Goal: Task Accomplishment & Management: Manage account settings

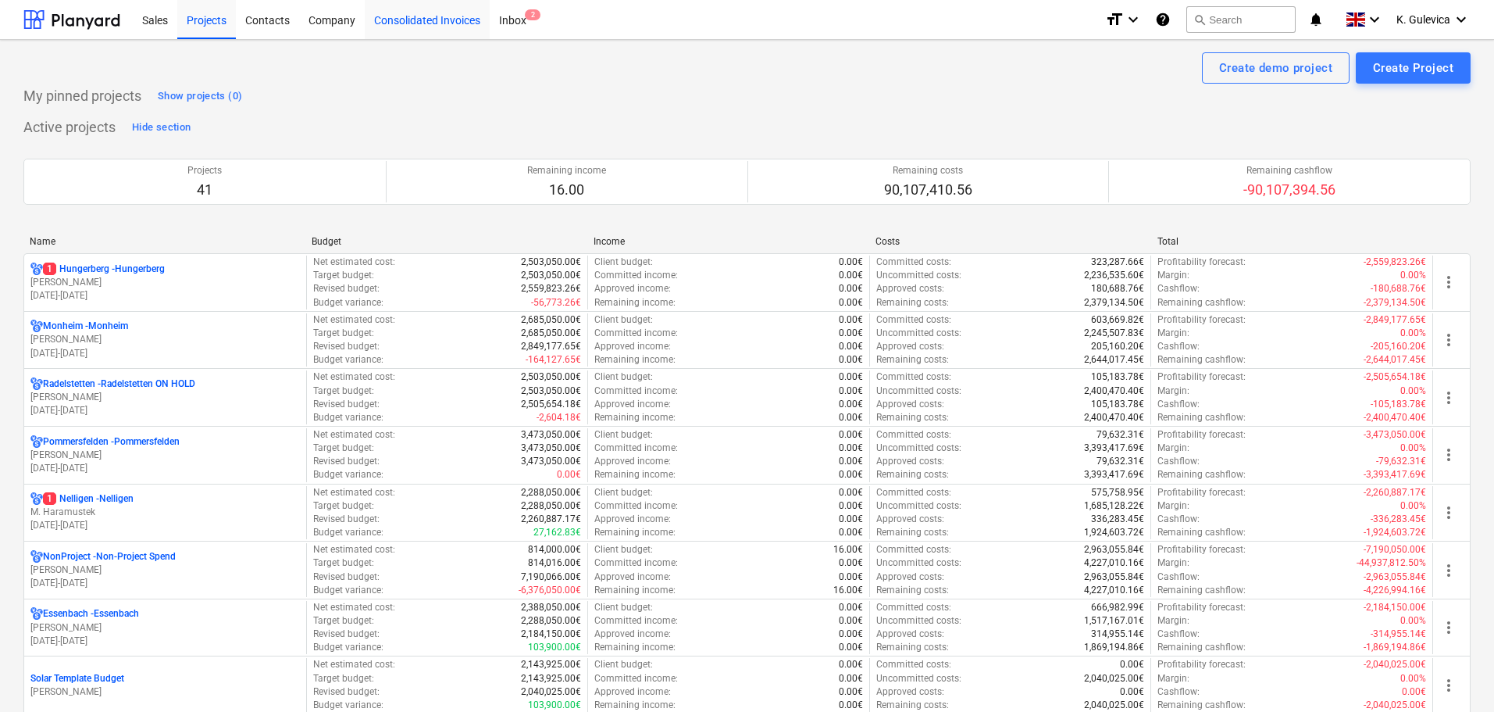
drag, startPoint x: 434, startPoint y: 20, endPoint x: 455, endPoint y: 27, distance: 22.2
click at [434, 20] on div "Consolidated Invoices" at bounding box center [427, 19] width 125 height 40
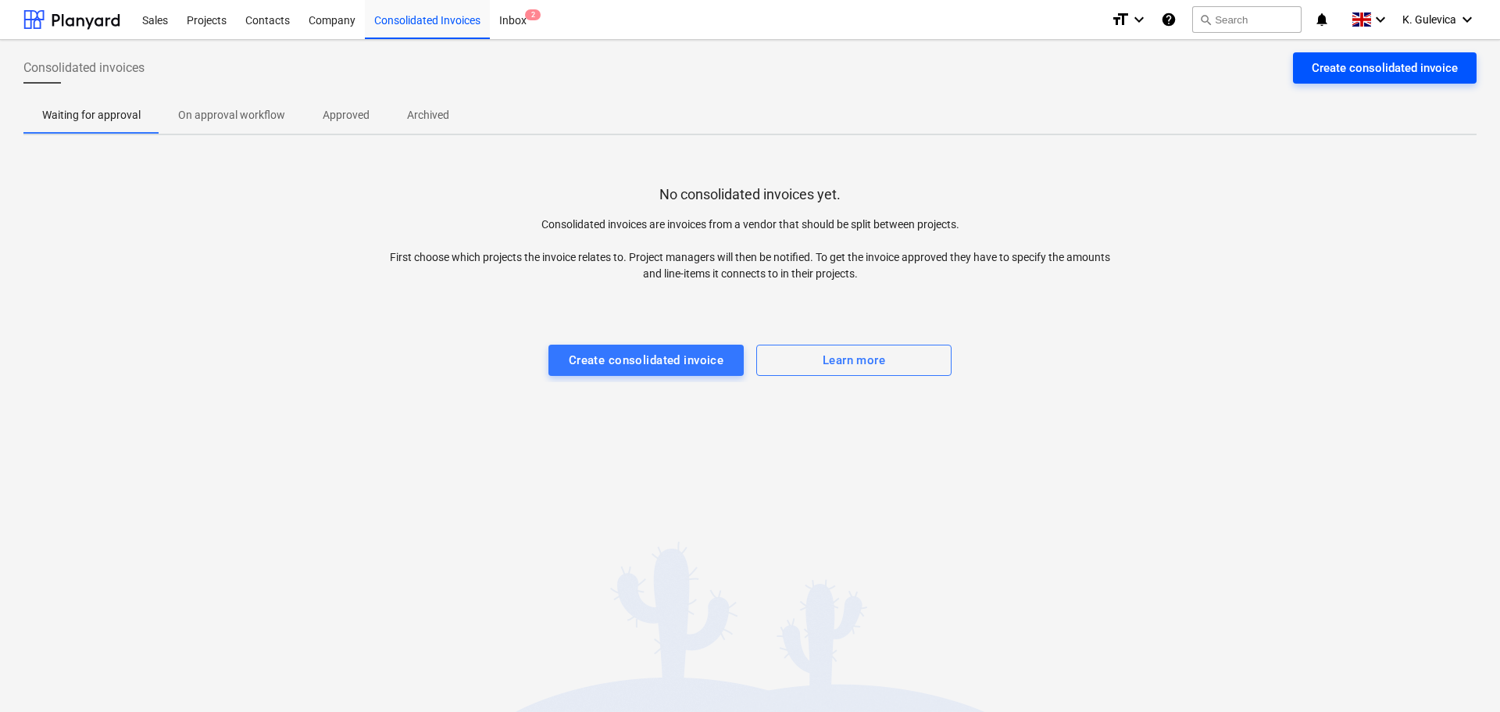
click at [1413, 61] on div "Create consolidated invoice" at bounding box center [1385, 68] width 146 height 20
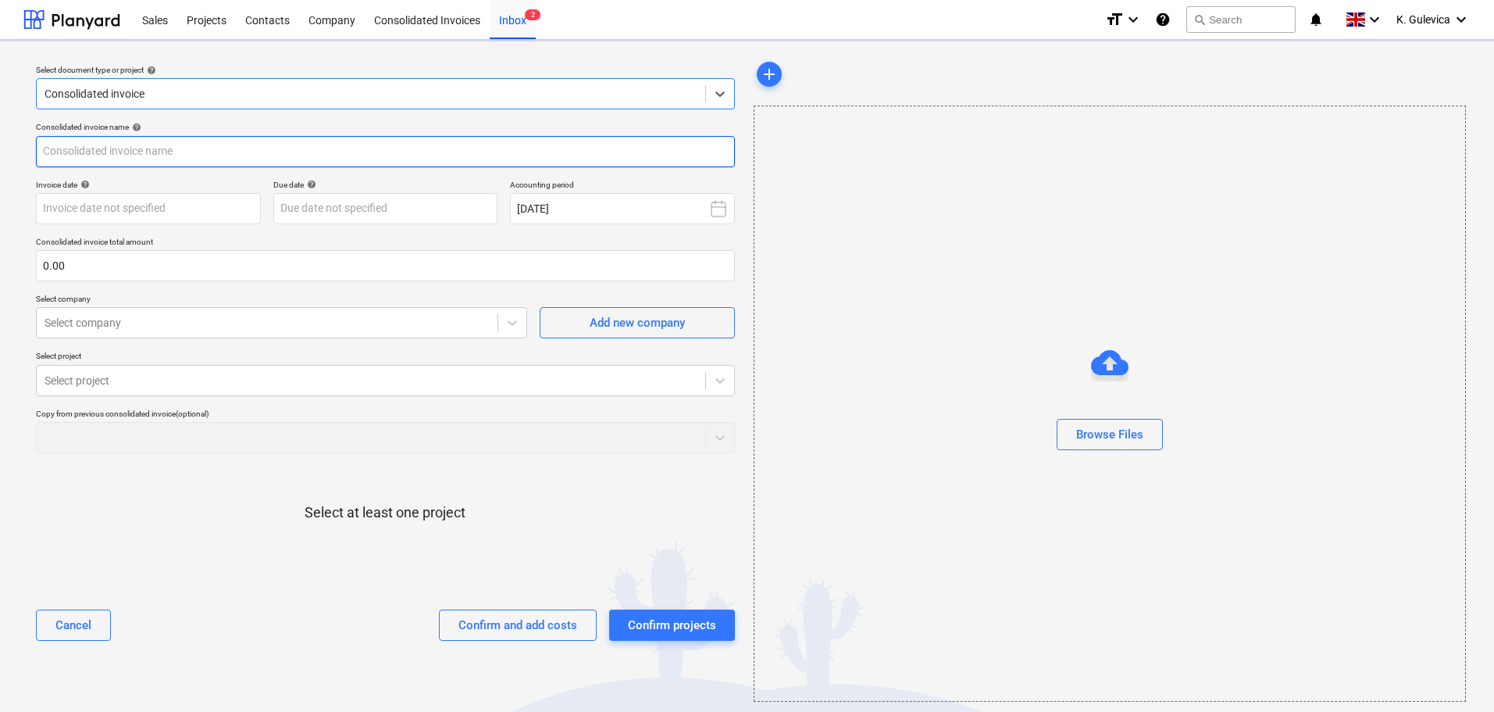
type input "[DATE] 09-51.pdf"
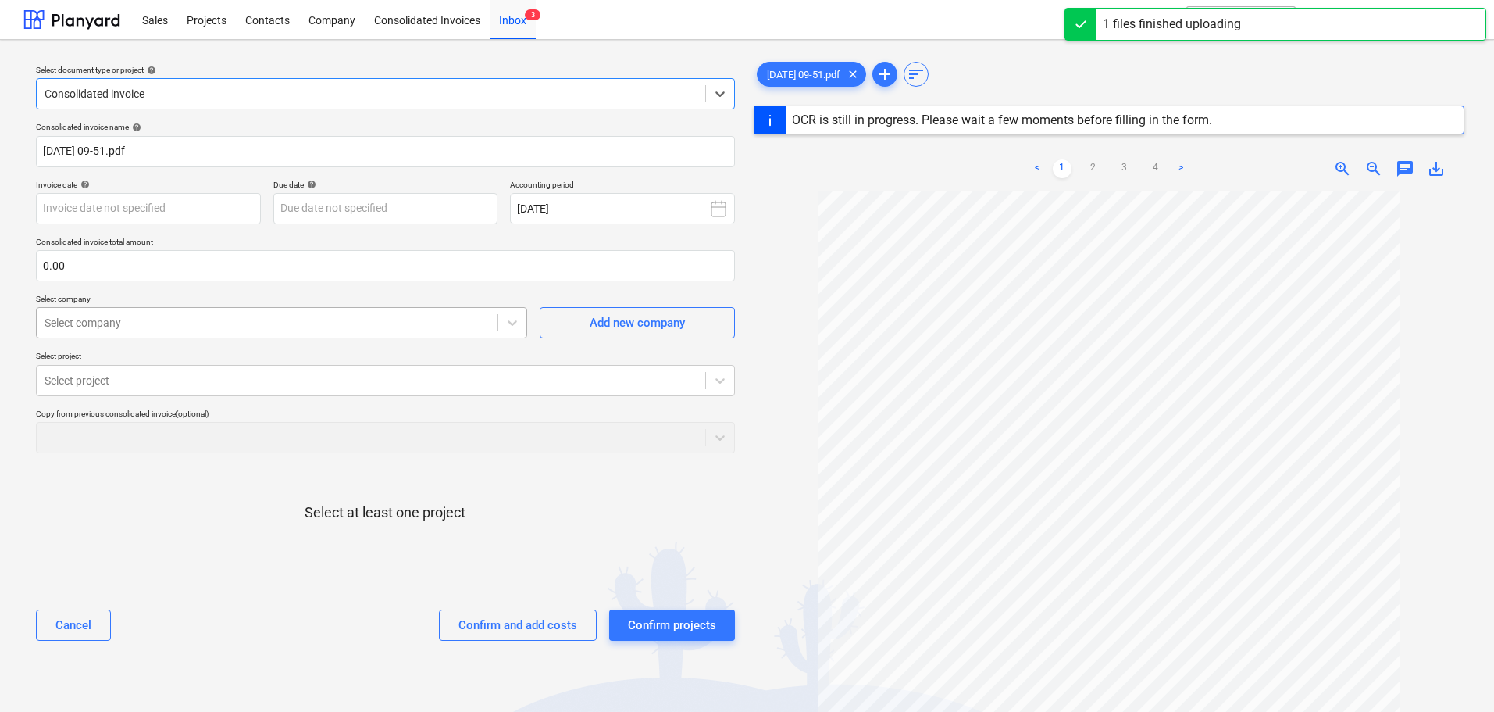
click at [193, 326] on div at bounding box center [267, 323] width 445 height 16
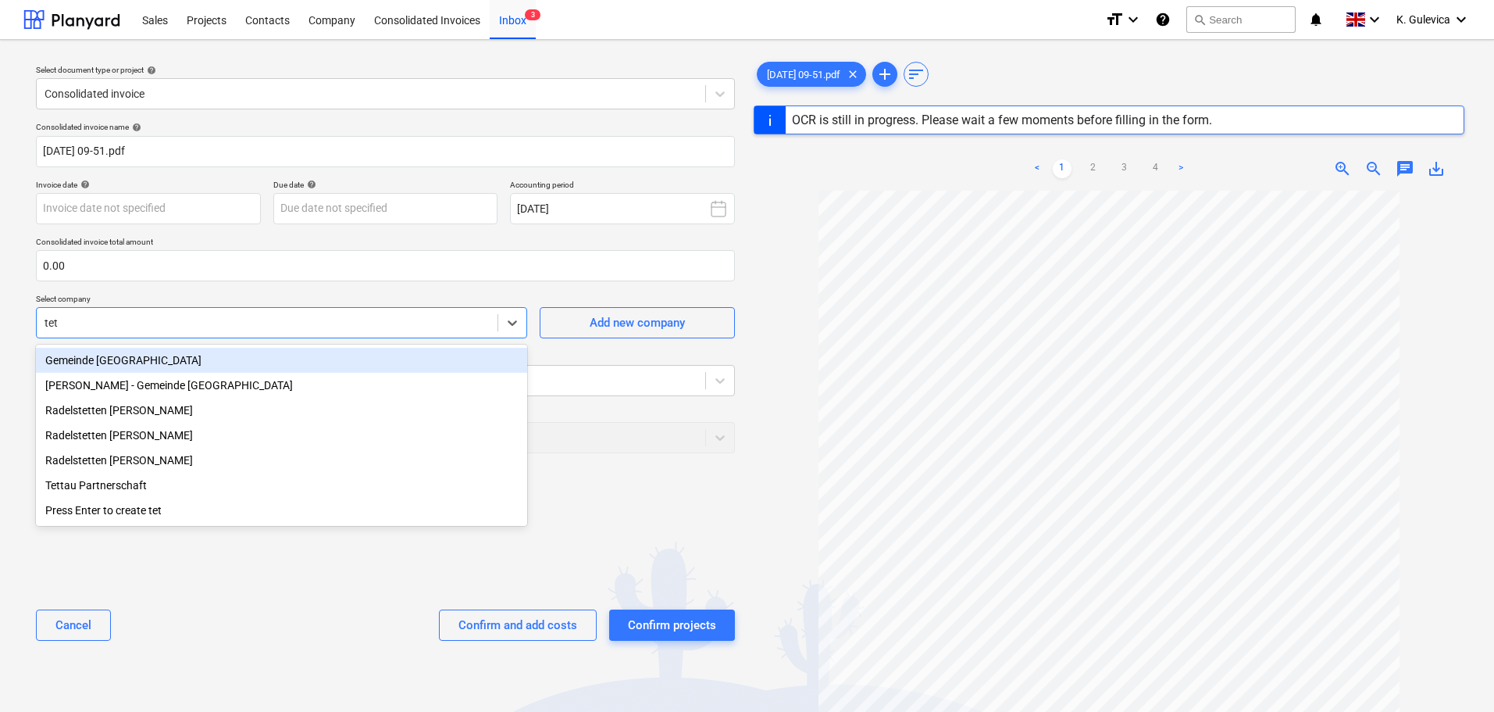
type input "tett"
click at [103, 486] on div "Tettau Partnerschaft" at bounding box center [281, 485] width 491 height 25
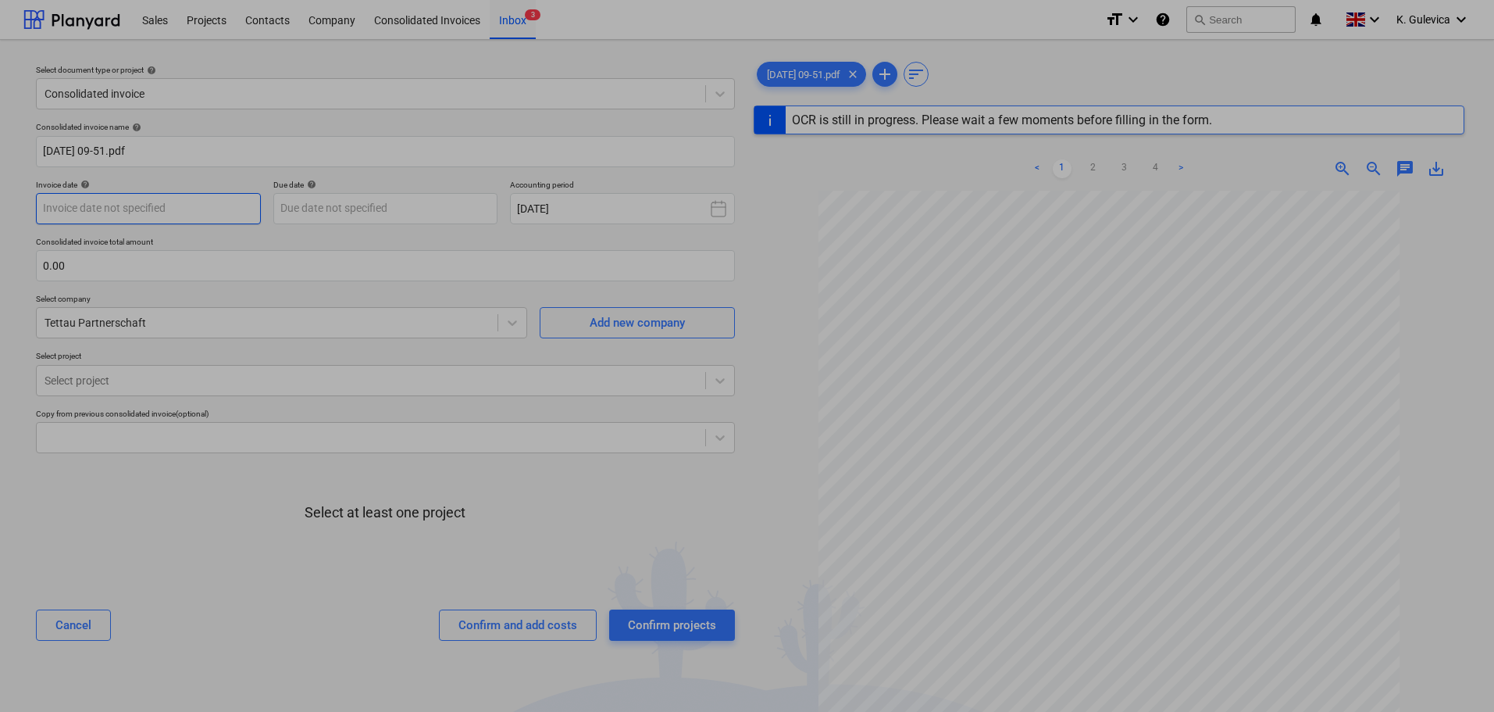
click at [165, 206] on body "Sales Projects Contacts Company Consolidated Invoices Inbox 3 format_size keybo…" at bounding box center [747, 356] width 1494 height 712
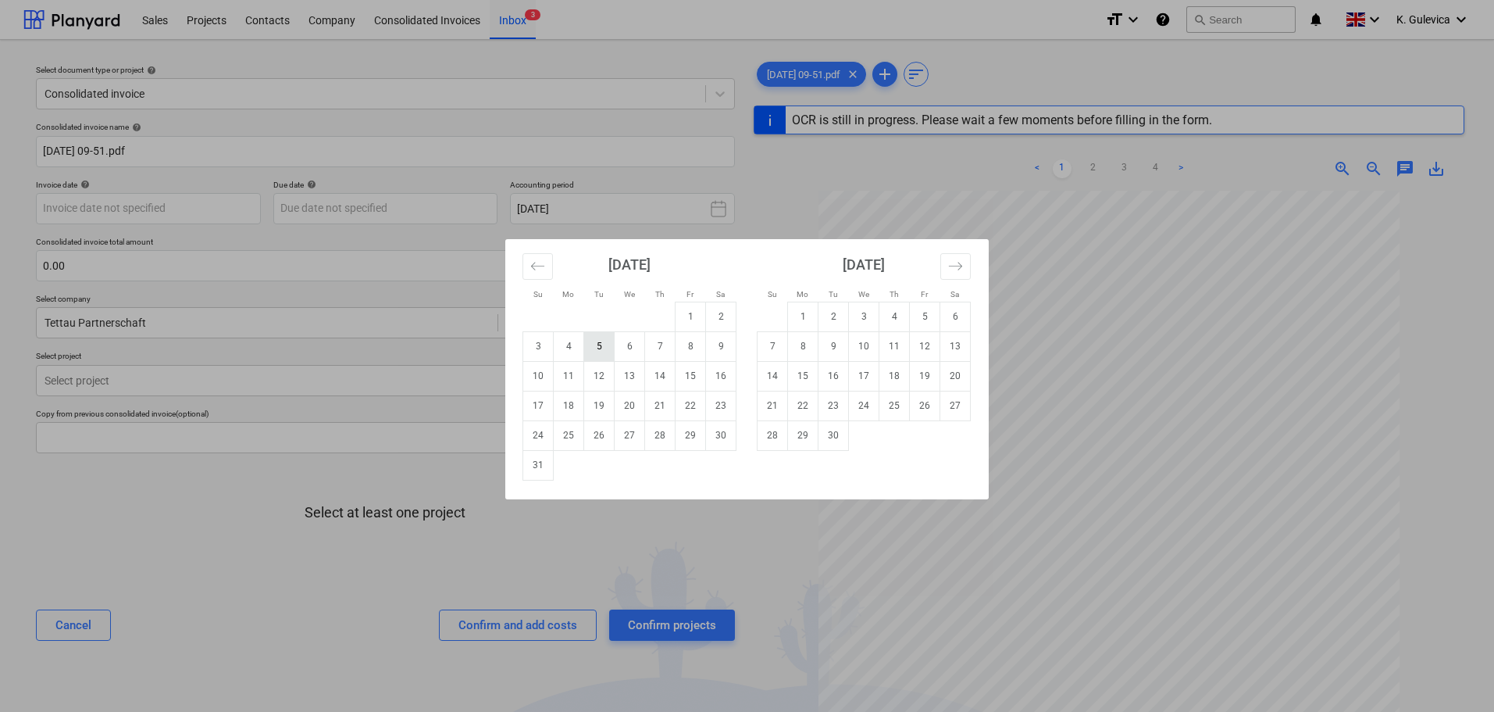
click at [598, 349] on td "5" at bounding box center [599, 346] width 30 height 30
type input "[DATE]"
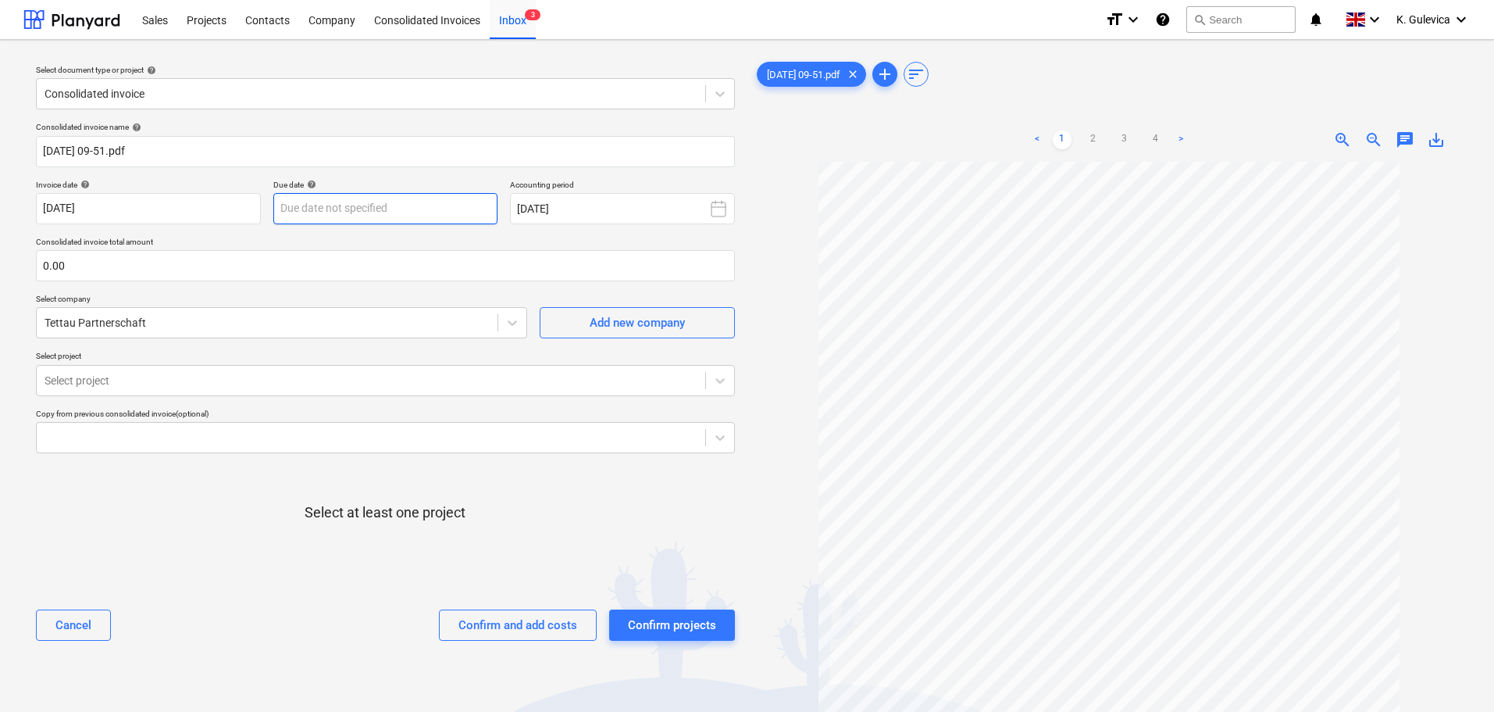
click at [359, 214] on body "Sales Projects Contacts Company Consolidated Invoices Inbox 3 format_size keybo…" at bounding box center [747, 356] width 1494 height 712
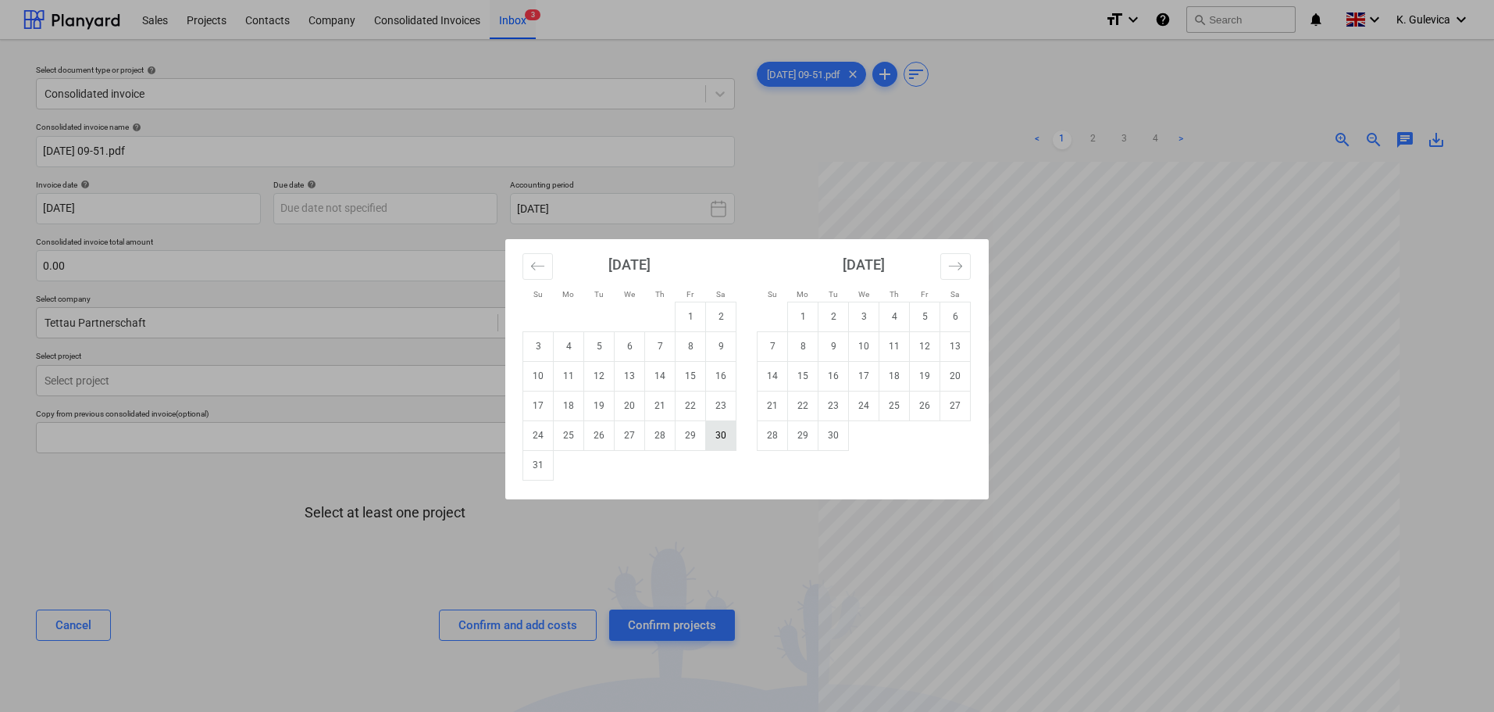
click at [712, 440] on td "30" at bounding box center [721, 435] width 30 height 30
type input "[DATE]"
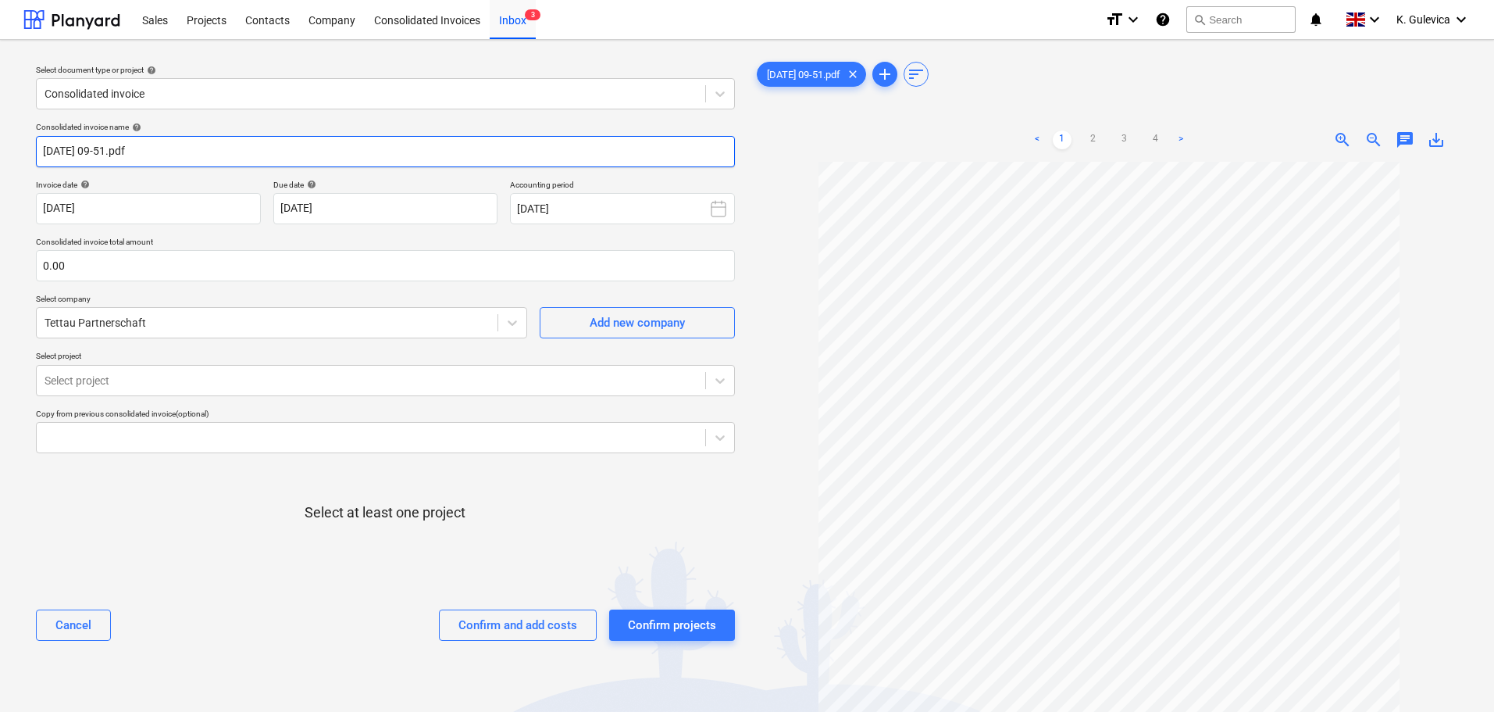
drag, startPoint x: 155, startPoint y: 152, endPoint x: -80, endPoint y: 148, distance: 235.2
click at [0, 148] on html "Sales Projects Contacts Company Consolidated Invoices Inbox 3 format_size keybo…" at bounding box center [747, 356] width 1494 height 712
paste input "001240"
type input "2025001240"
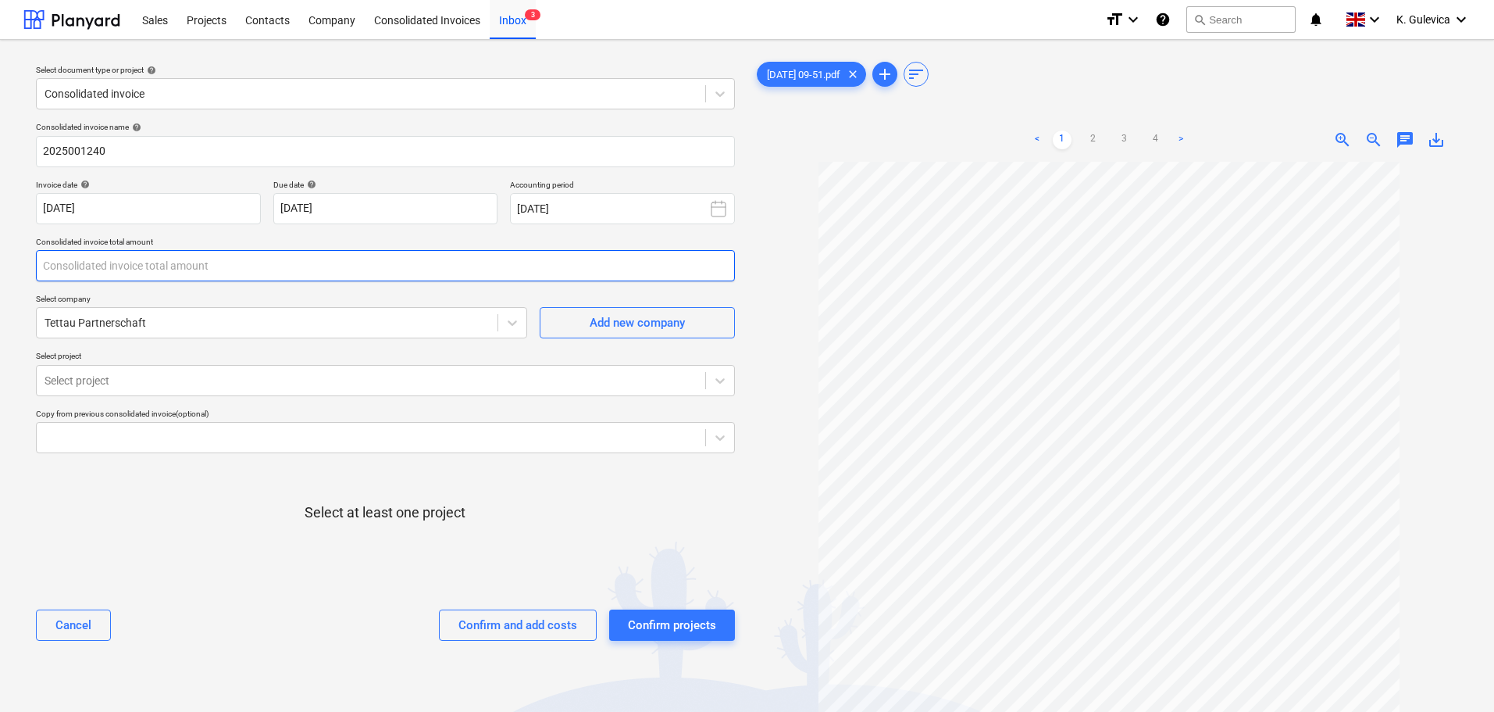
click at [80, 258] on input "text" at bounding box center [385, 265] width 699 height 31
type input "6,201.25"
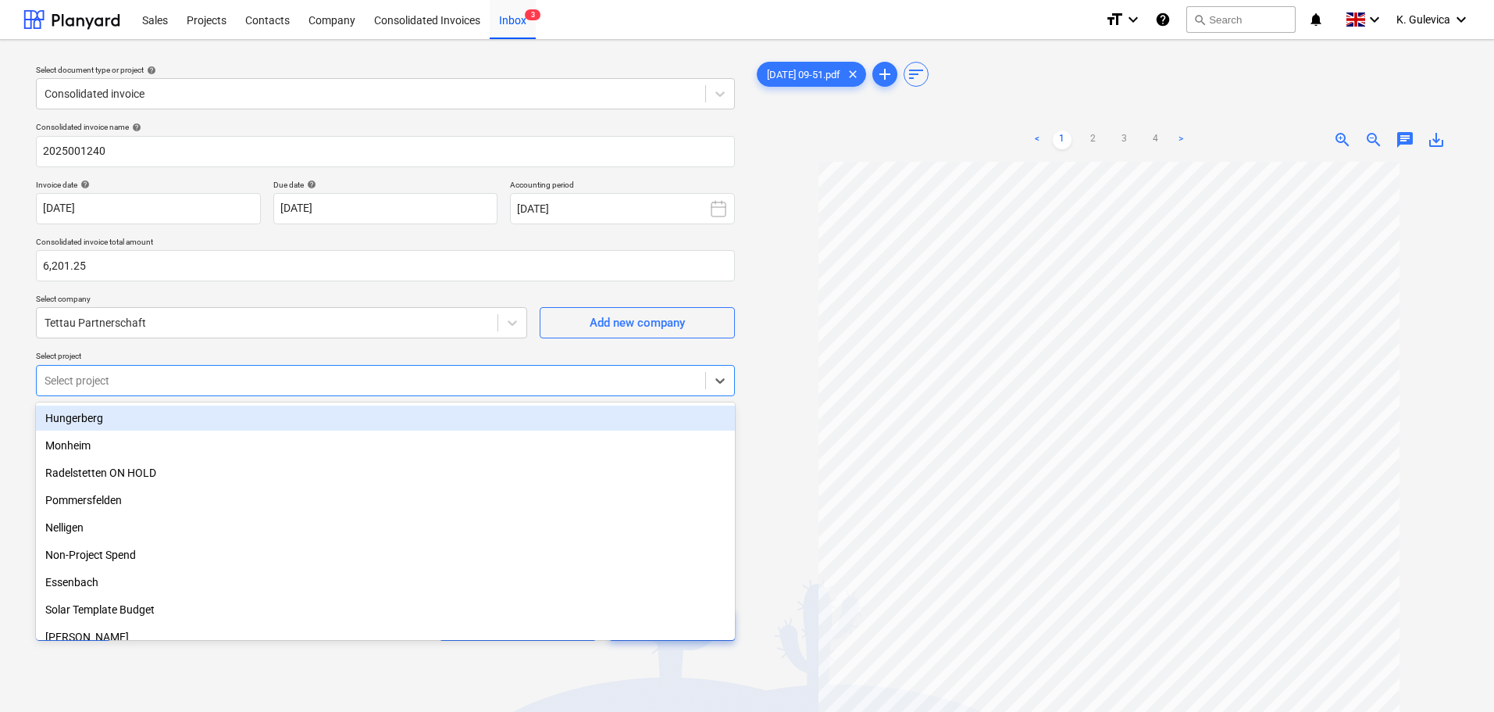
click at [150, 374] on div at bounding box center [371, 381] width 653 height 16
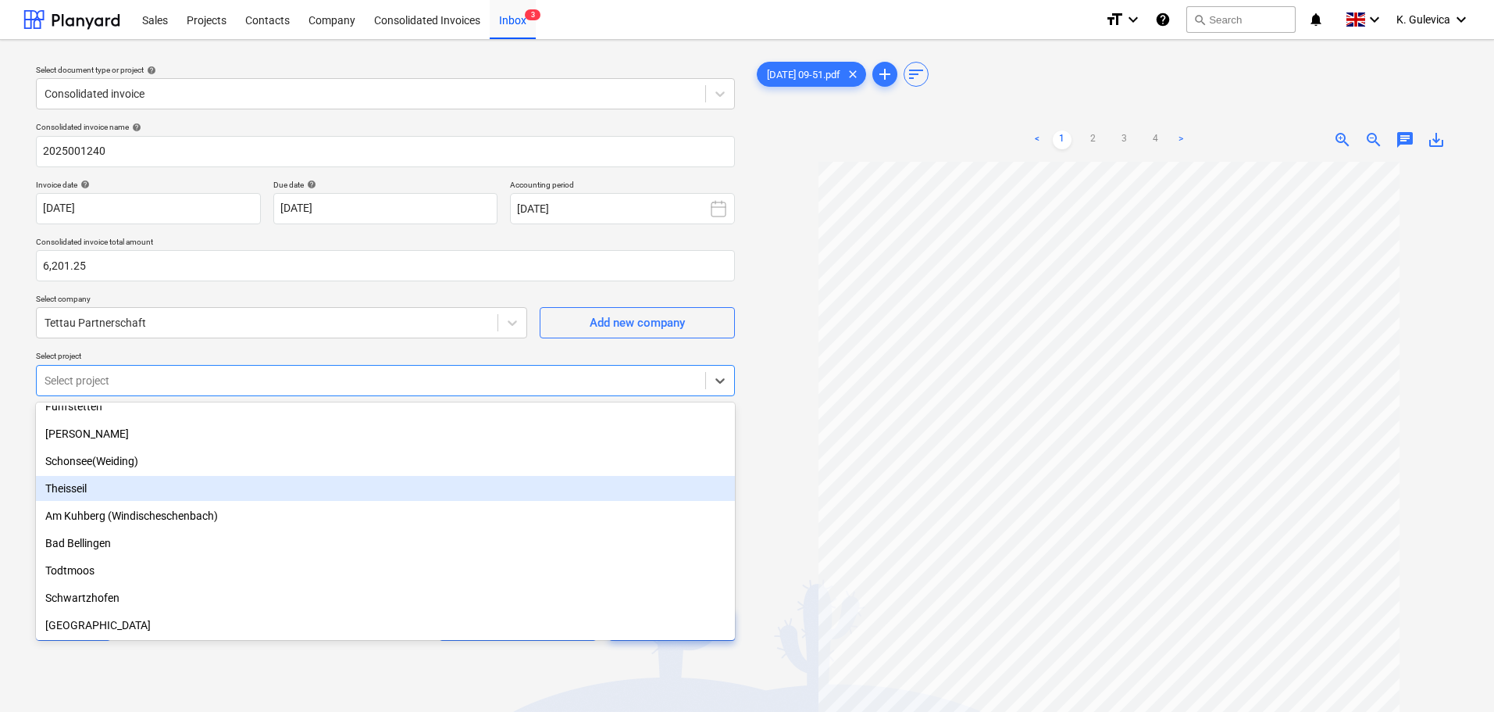
scroll to position [312, 0]
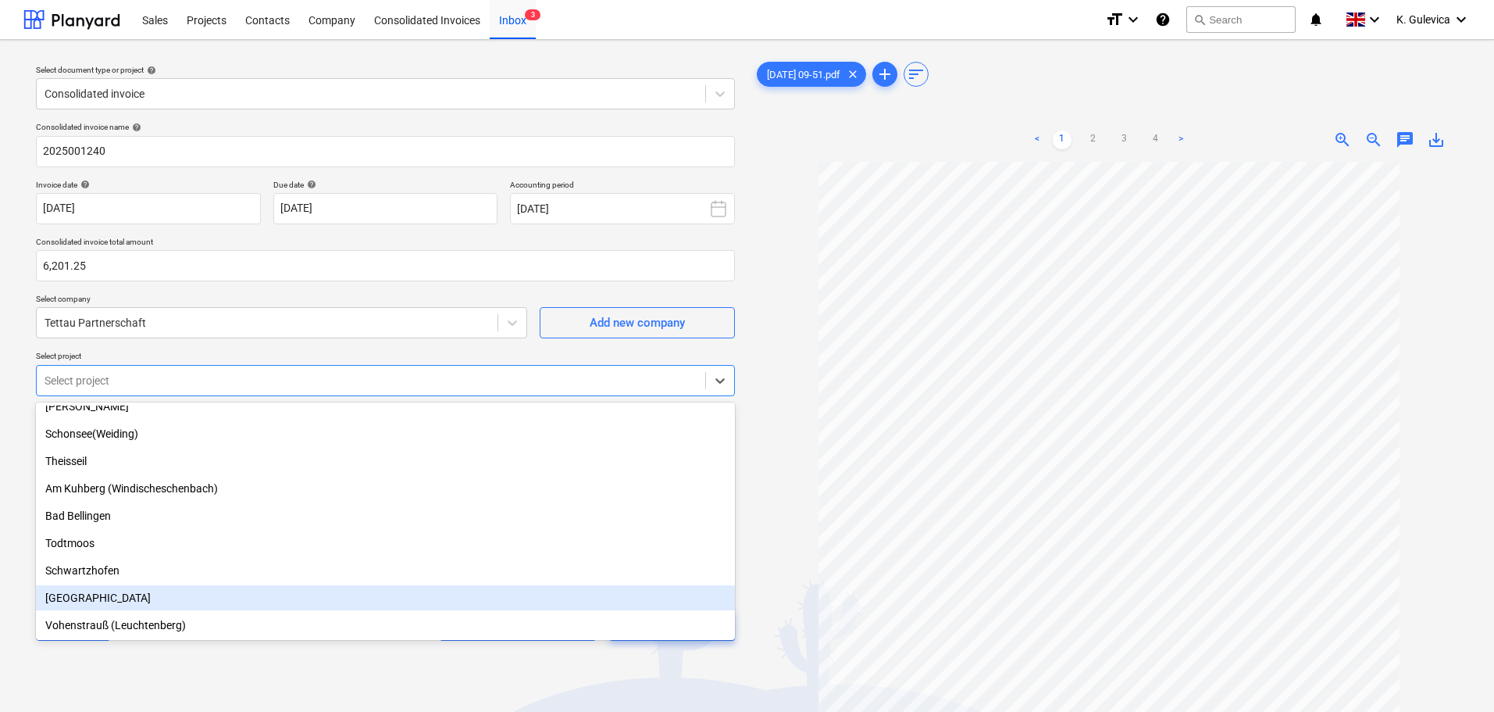
click at [73, 601] on div "[GEOGRAPHIC_DATA]" at bounding box center [385, 597] width 699 height 25
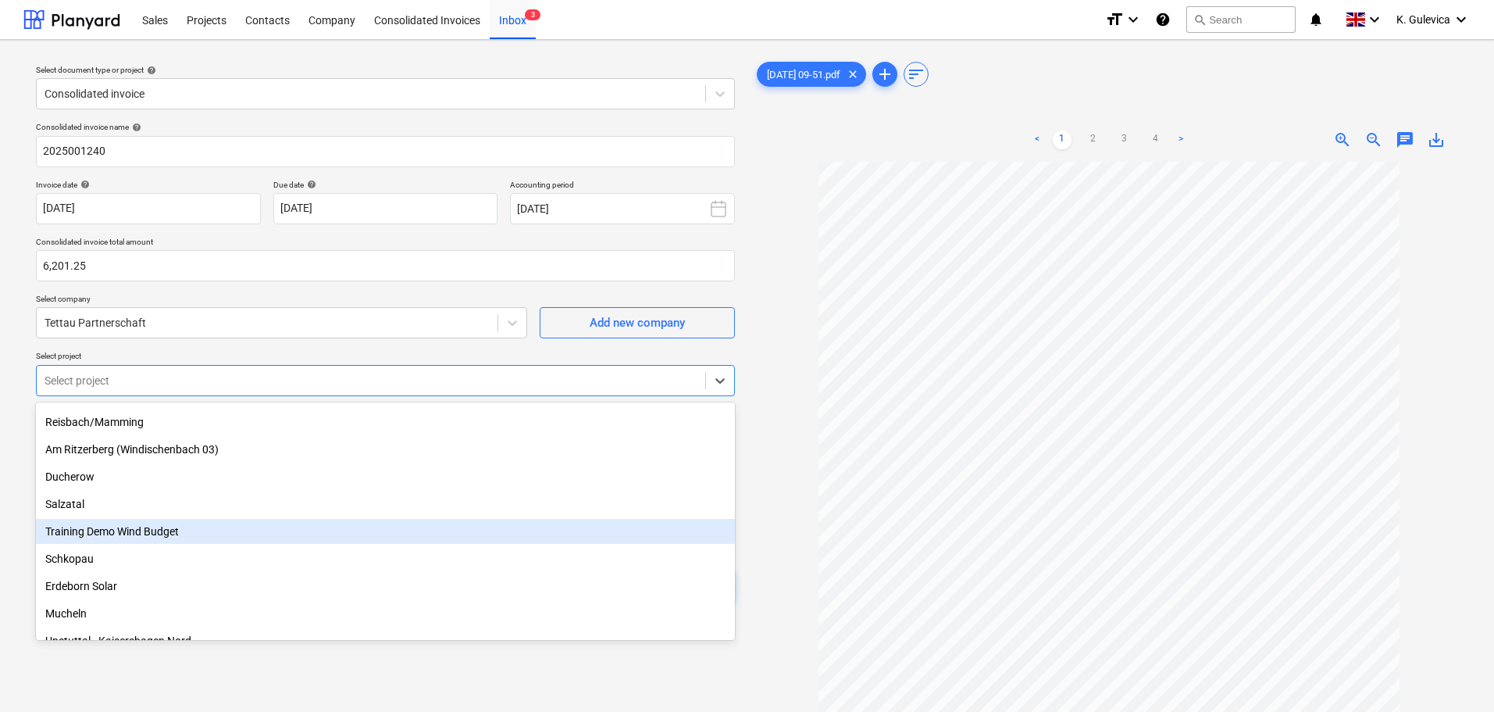
scroll to position [703, 0]
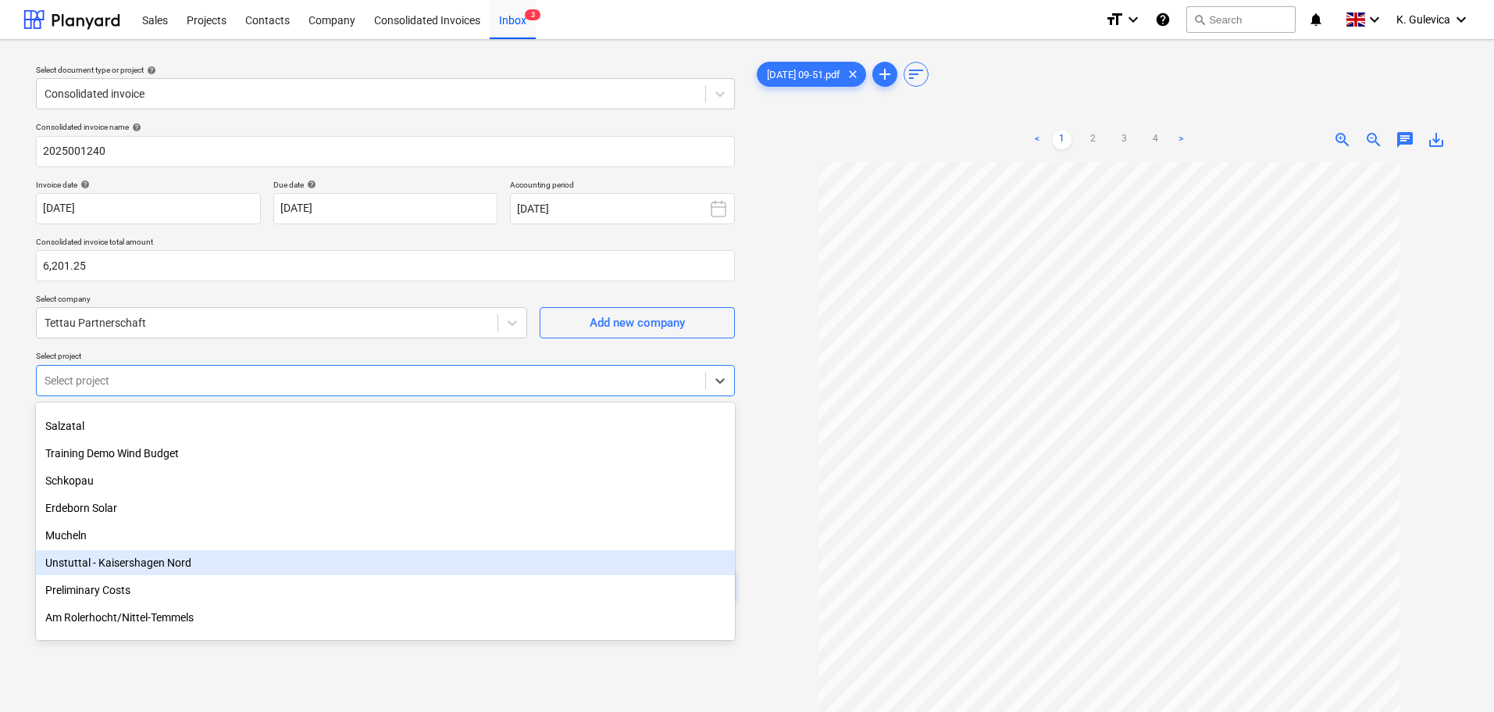
click at [130, 562] on div "Unstuttal - Kaisershagen Nord" at bounding box center [385, 562] width 699 height 25
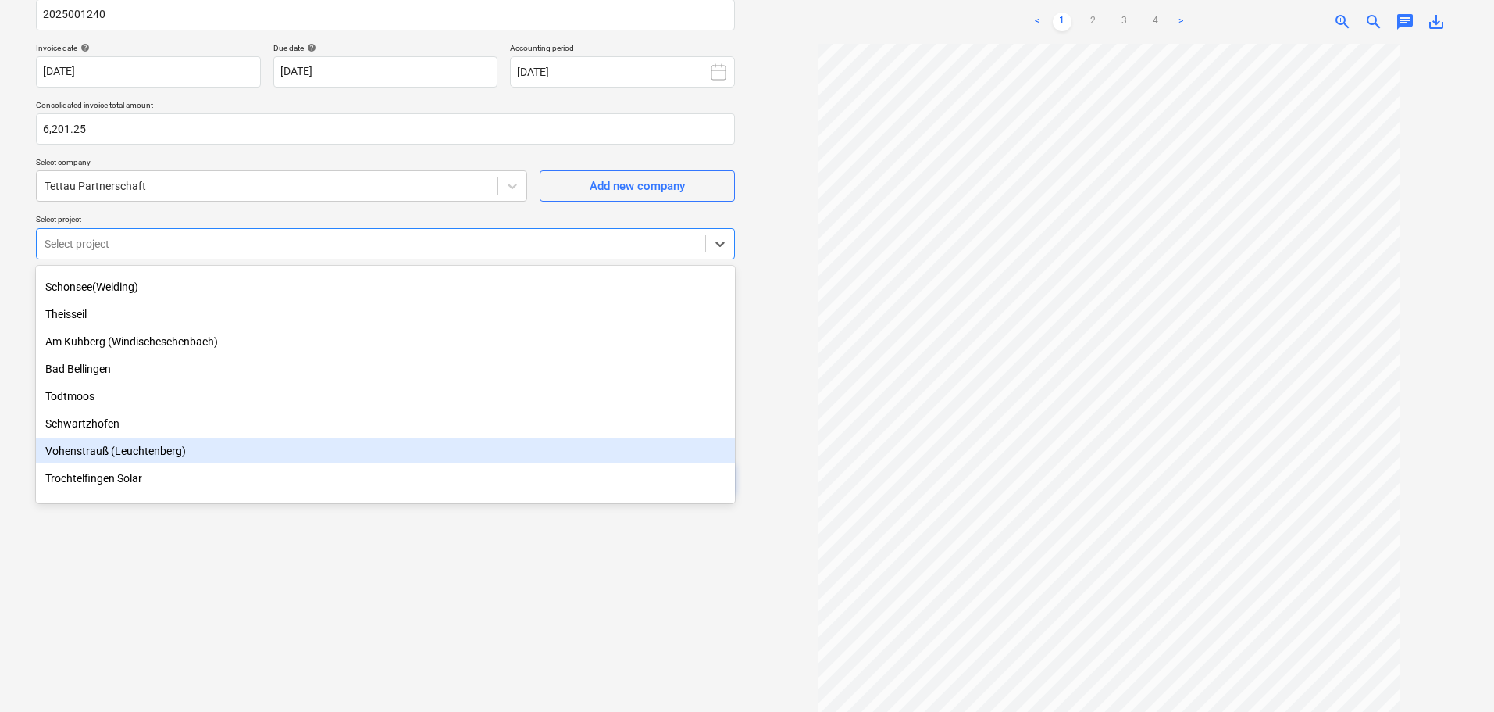
scroll to position [285, 0]
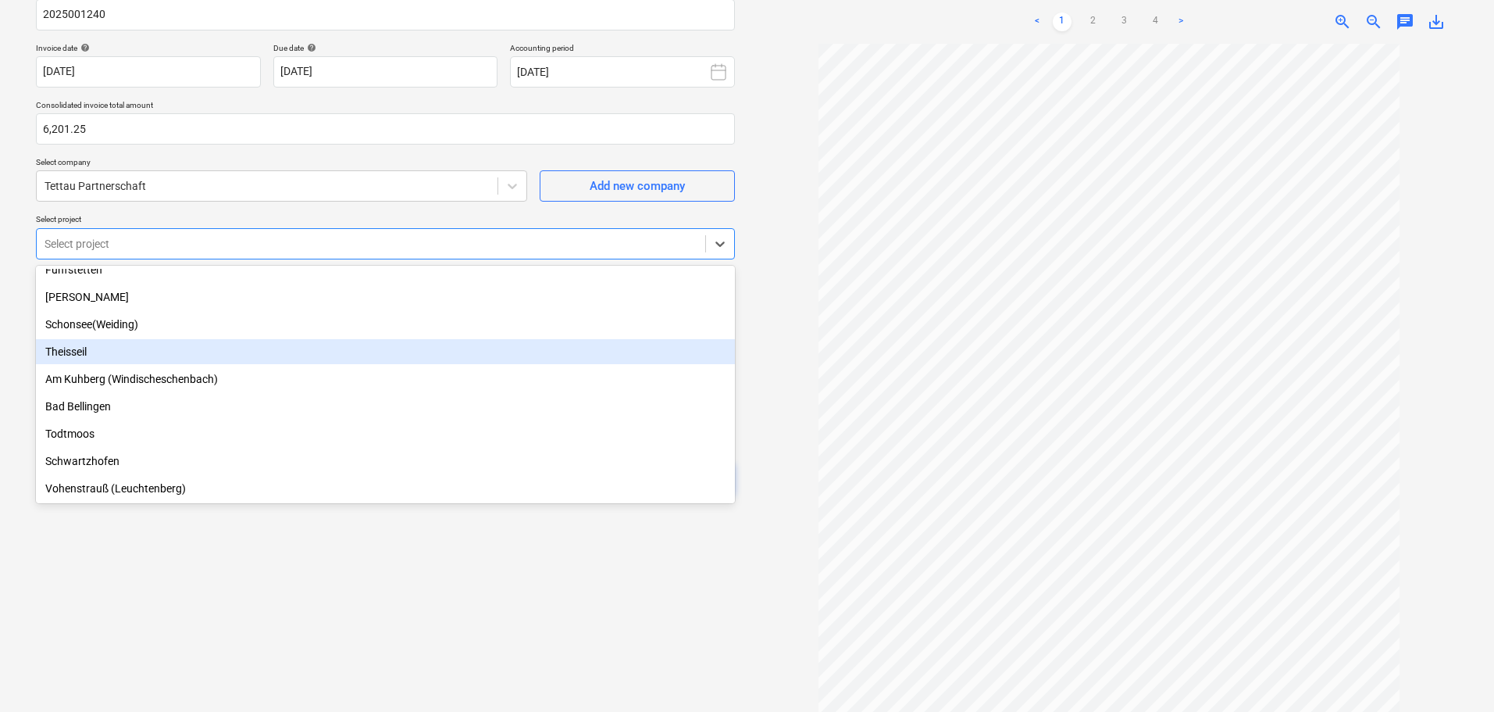
click at [70, 349] on div "Theisseil" at bounding box center [385, 351] width 699 height 25
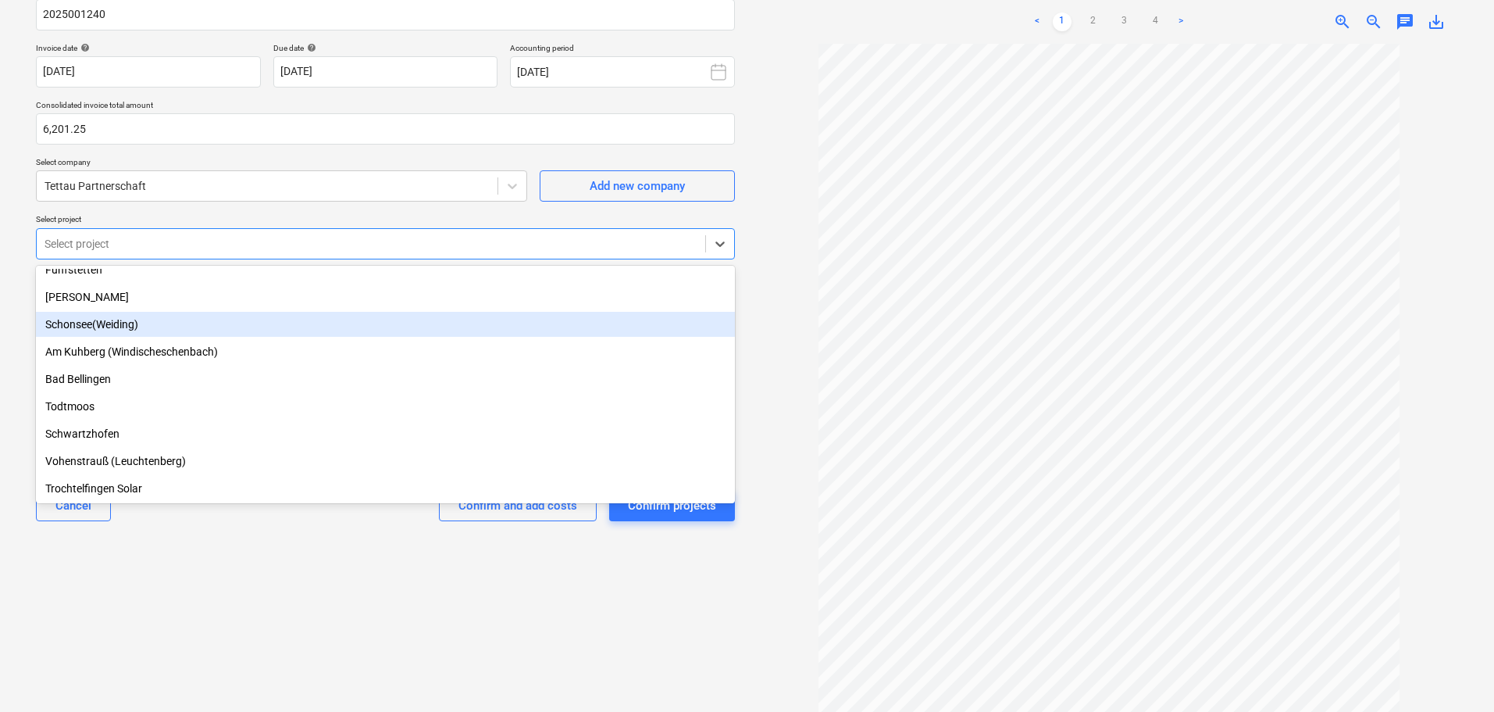
click at [73, 324] on div "Schonsee(Weiding)" at bounding box center [385, 324] width 699 height 25
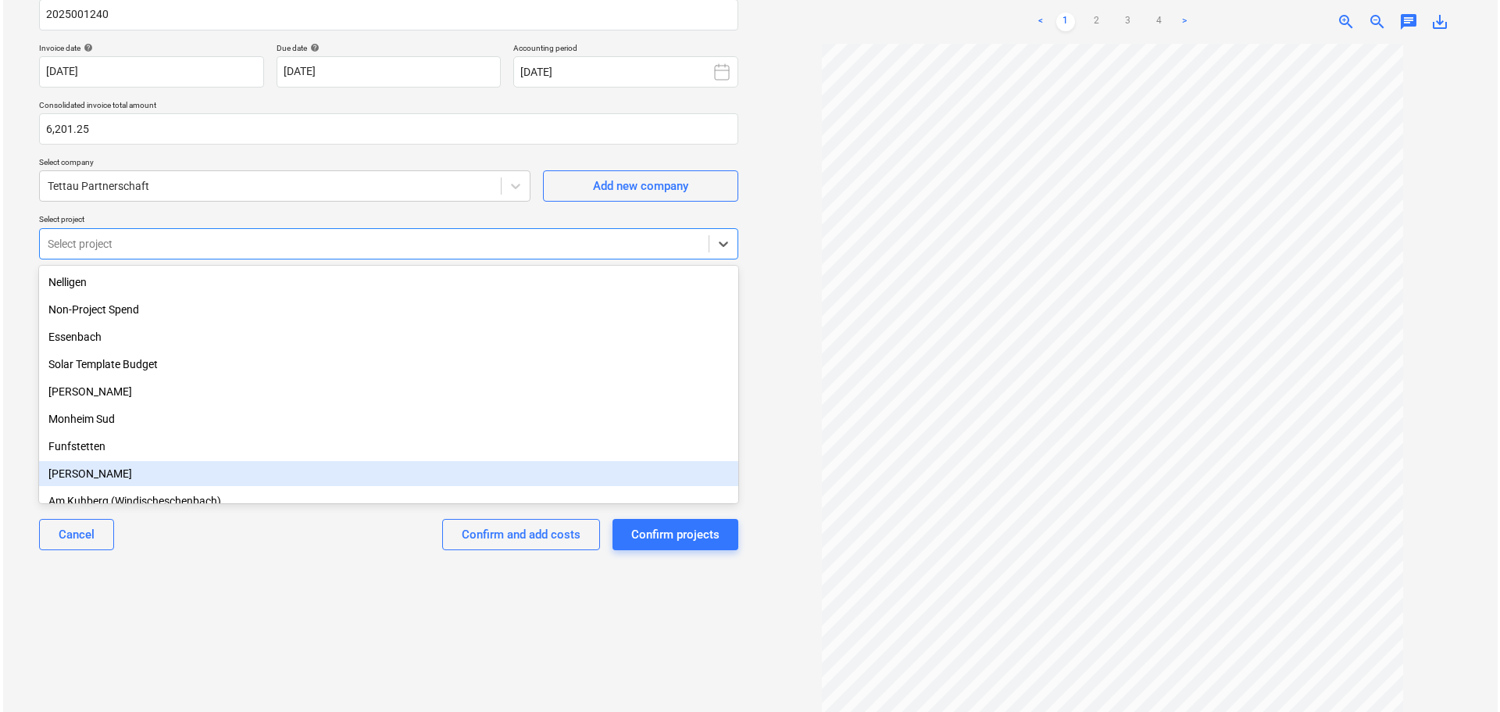
scroll to position [74, 0]
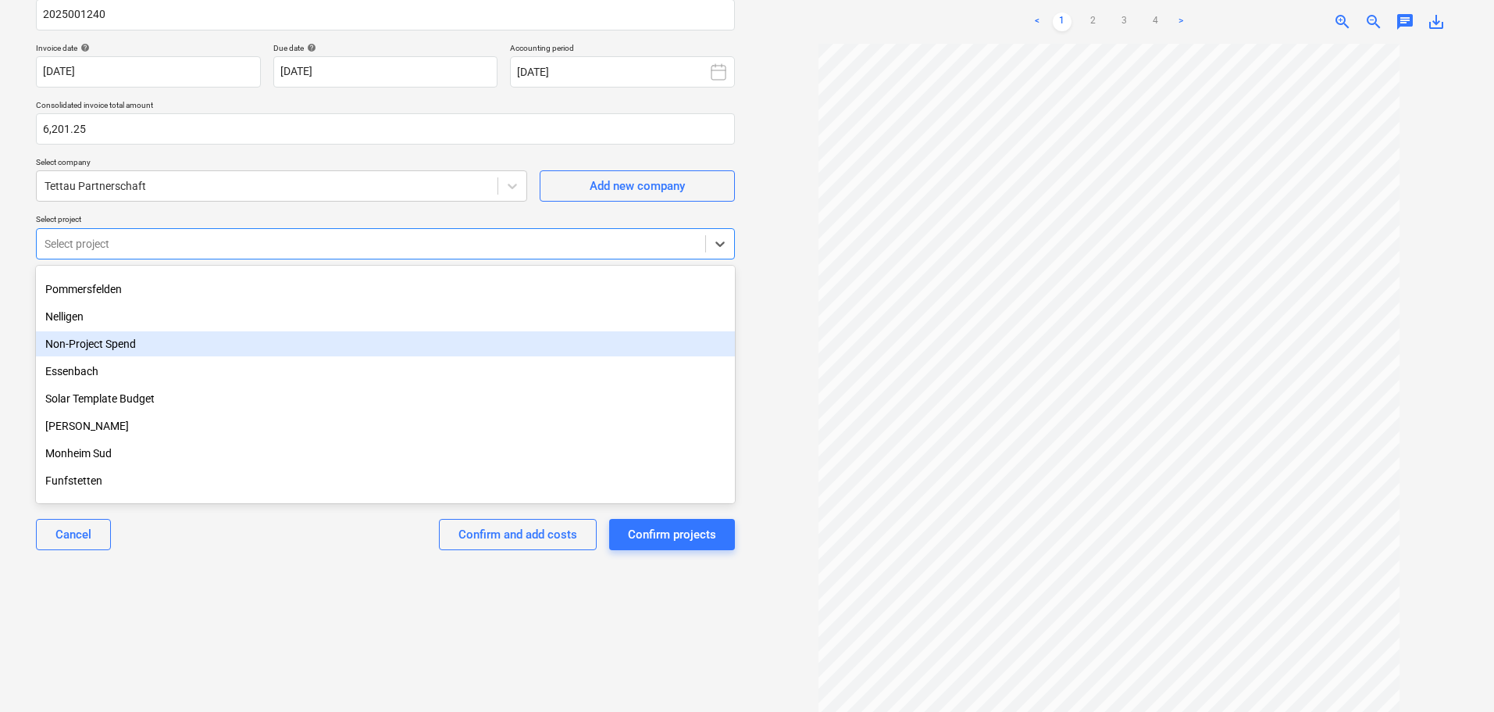
click at [119, 345] on div "Non-Project Spend" at bounding box center [385, 343] width 699 height 25
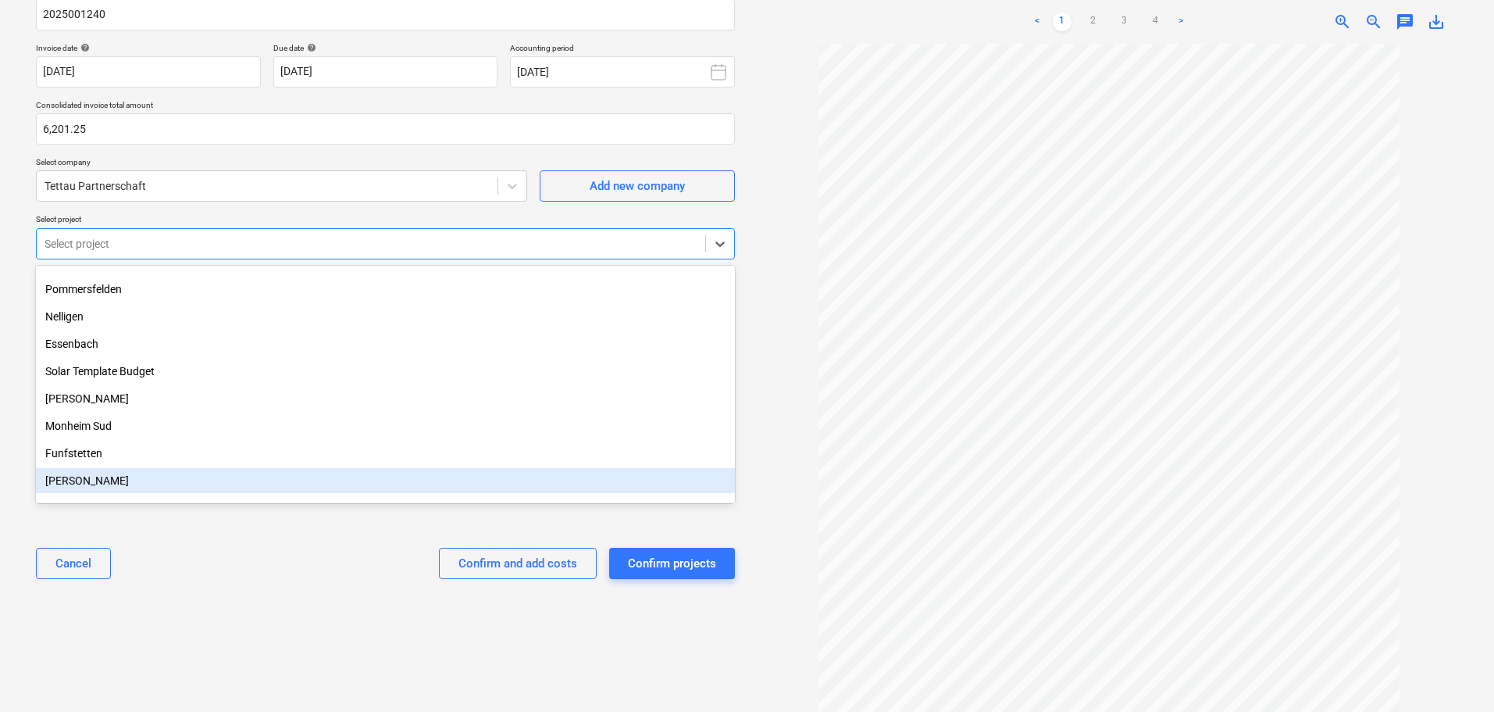
click at [273, 636] on div "Select document type or project help Consolidated invoice Consolidated invoice …" at bounding box center [385, 308] width 724 height 784
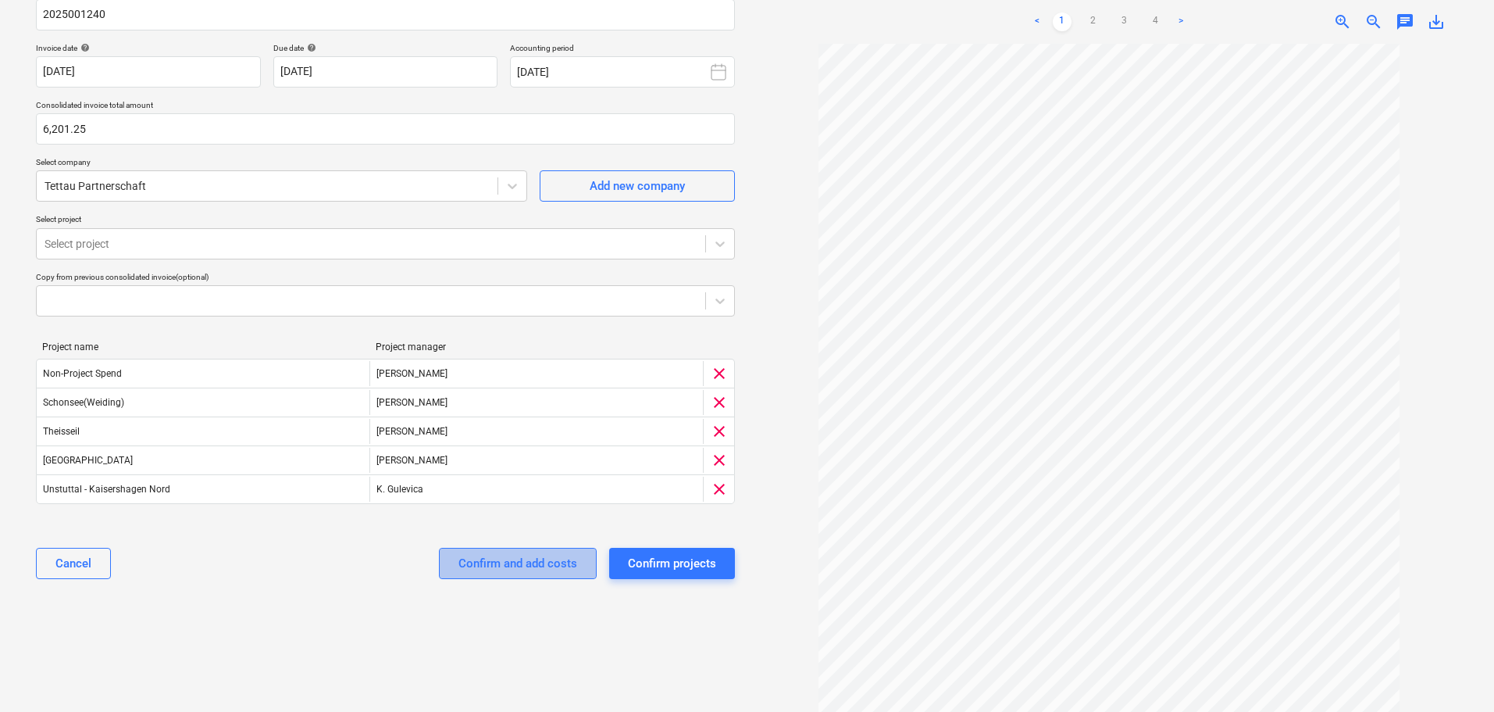
click at [527, 570] on div "Confirm and add costs" at bounding box center [518, 563] width 119 height 20
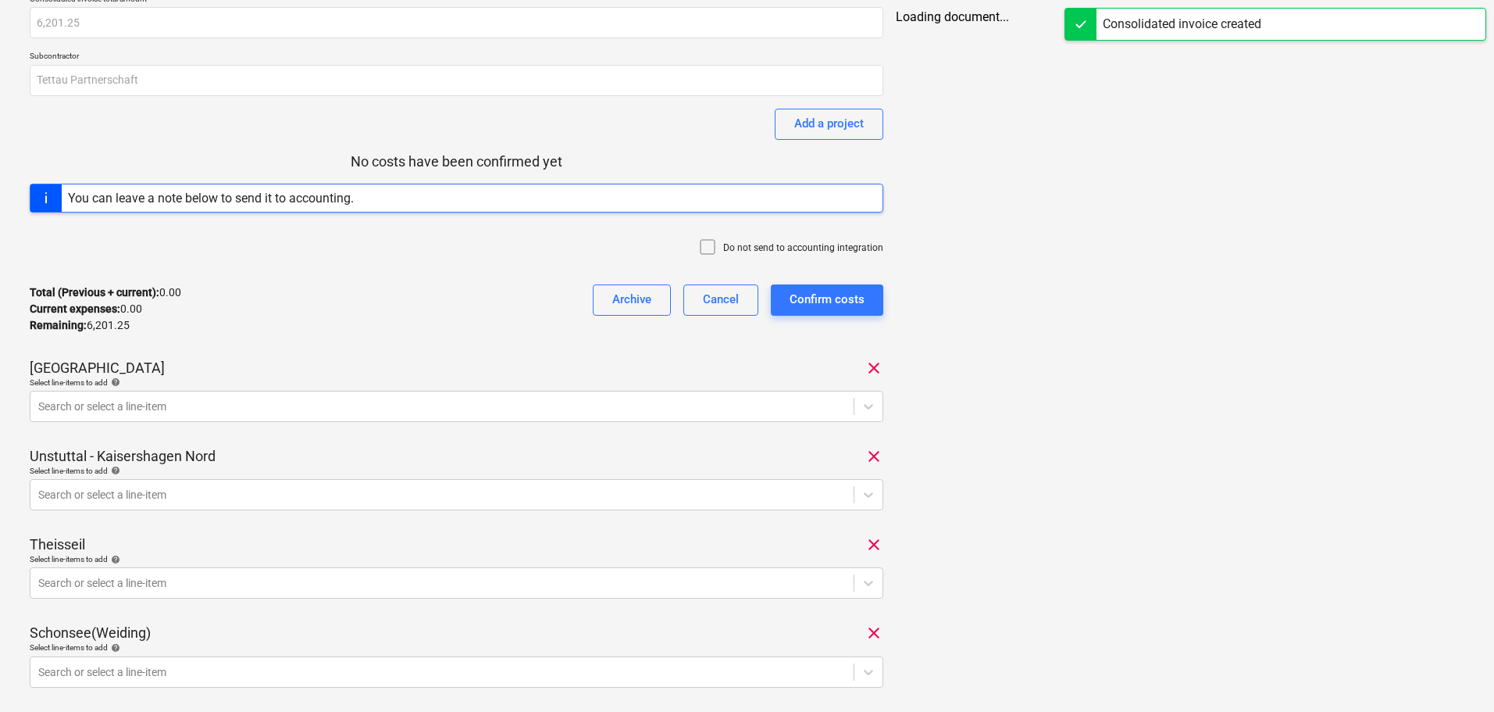
scroll to position [234, 0]
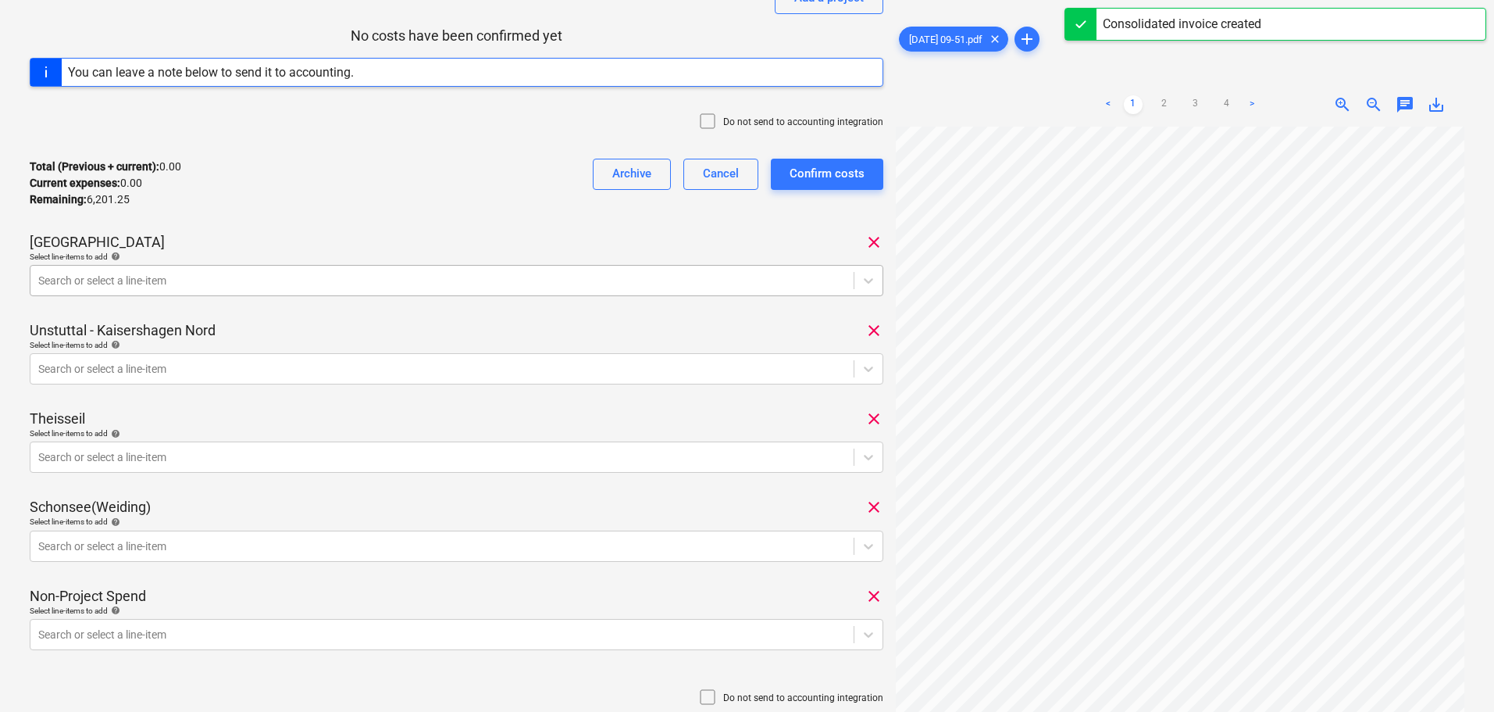
click at [195, 280] on div at bounding box center [442, 281] width 808 height 16
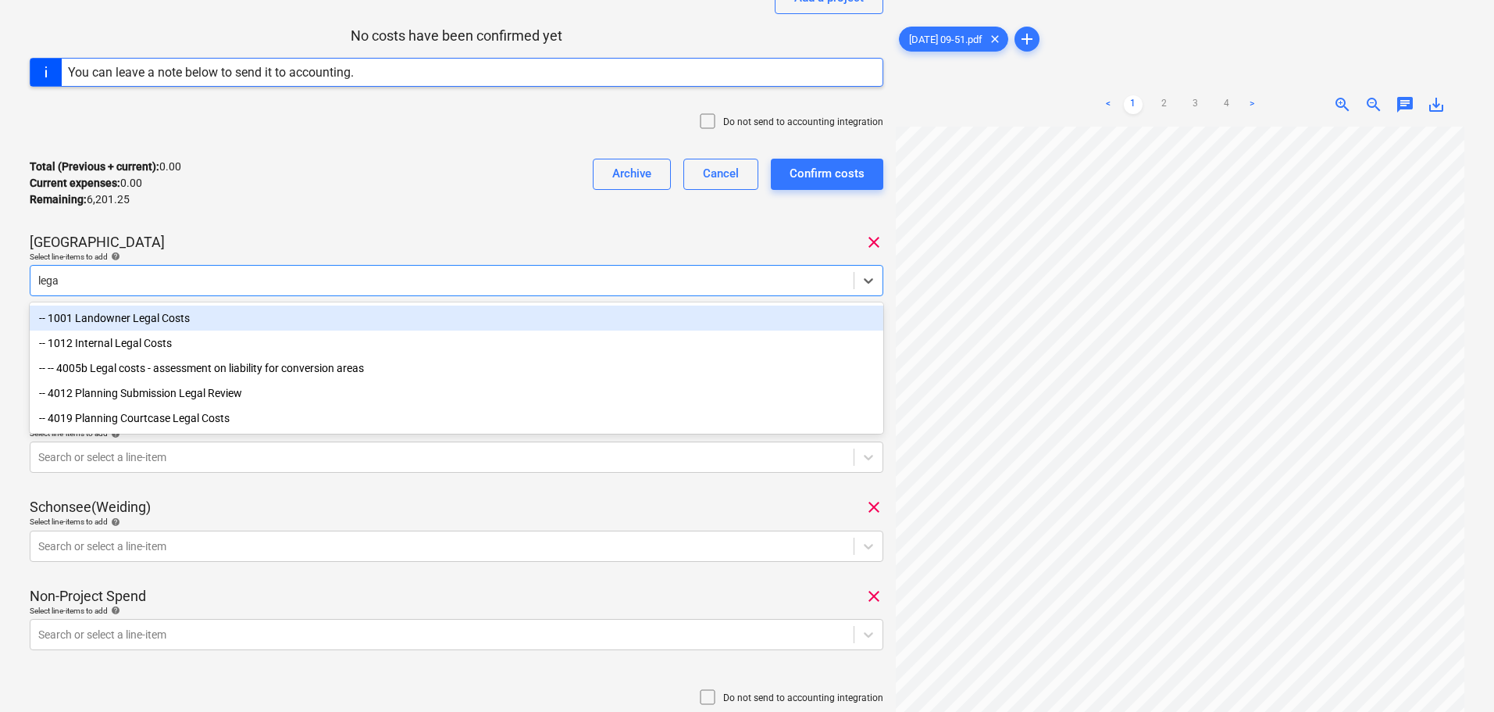
type input "legal"
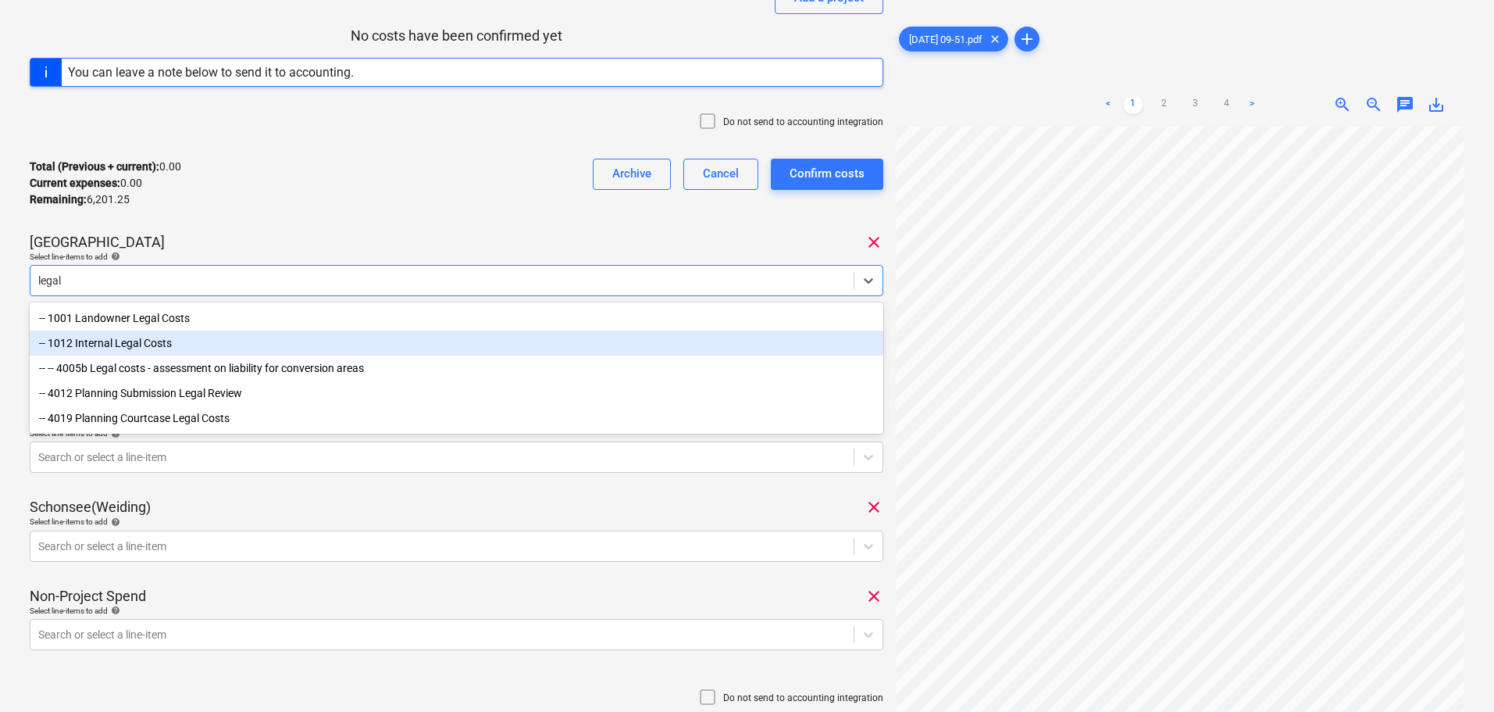
click at [165, 340] on div "-- 1012 Internal Legal Costs" at bounding box center [457, 342] width 854 height 25
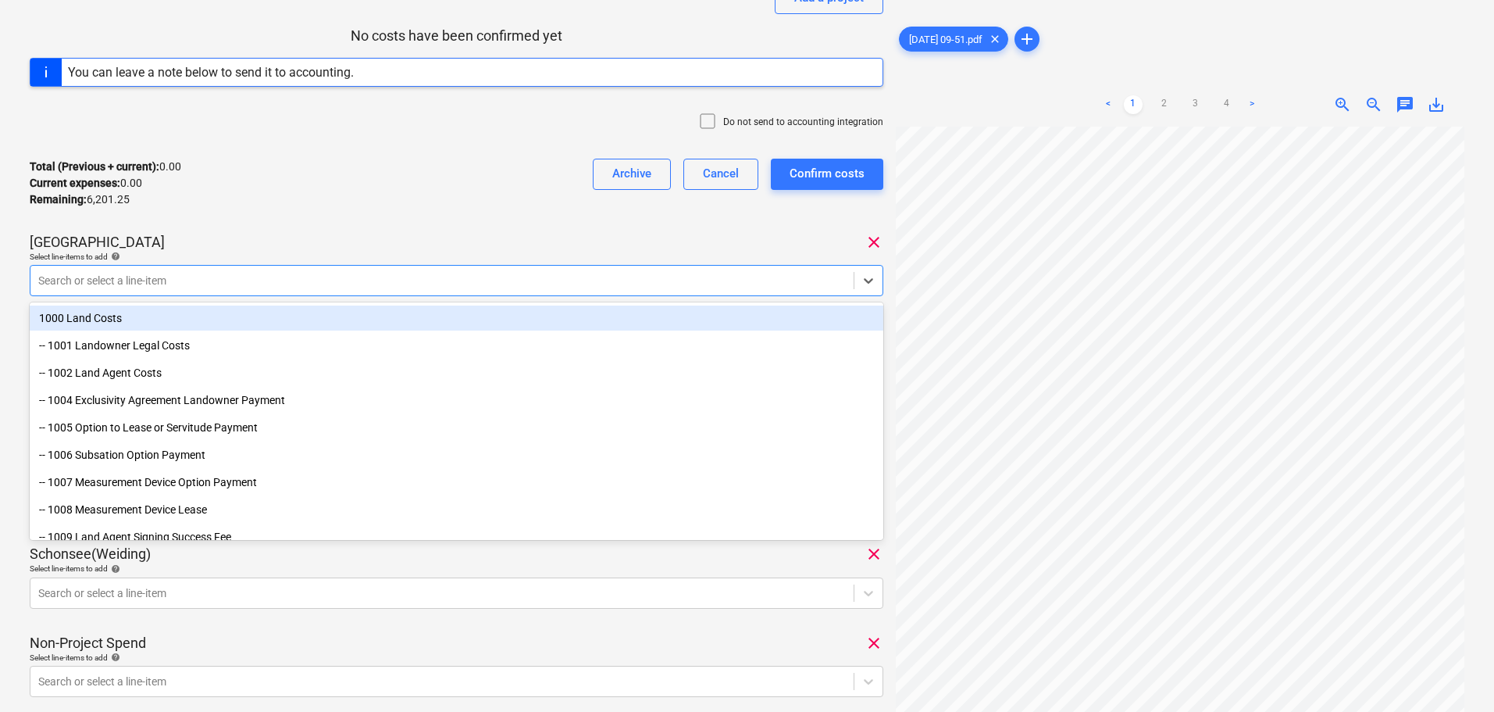
click at [284, 195] on div "Total (Previous + current) : 0.00 Current expenses : 0.00 Remaining : 6,201.25 …" at bounding box center [457, 183] width 854 height 74
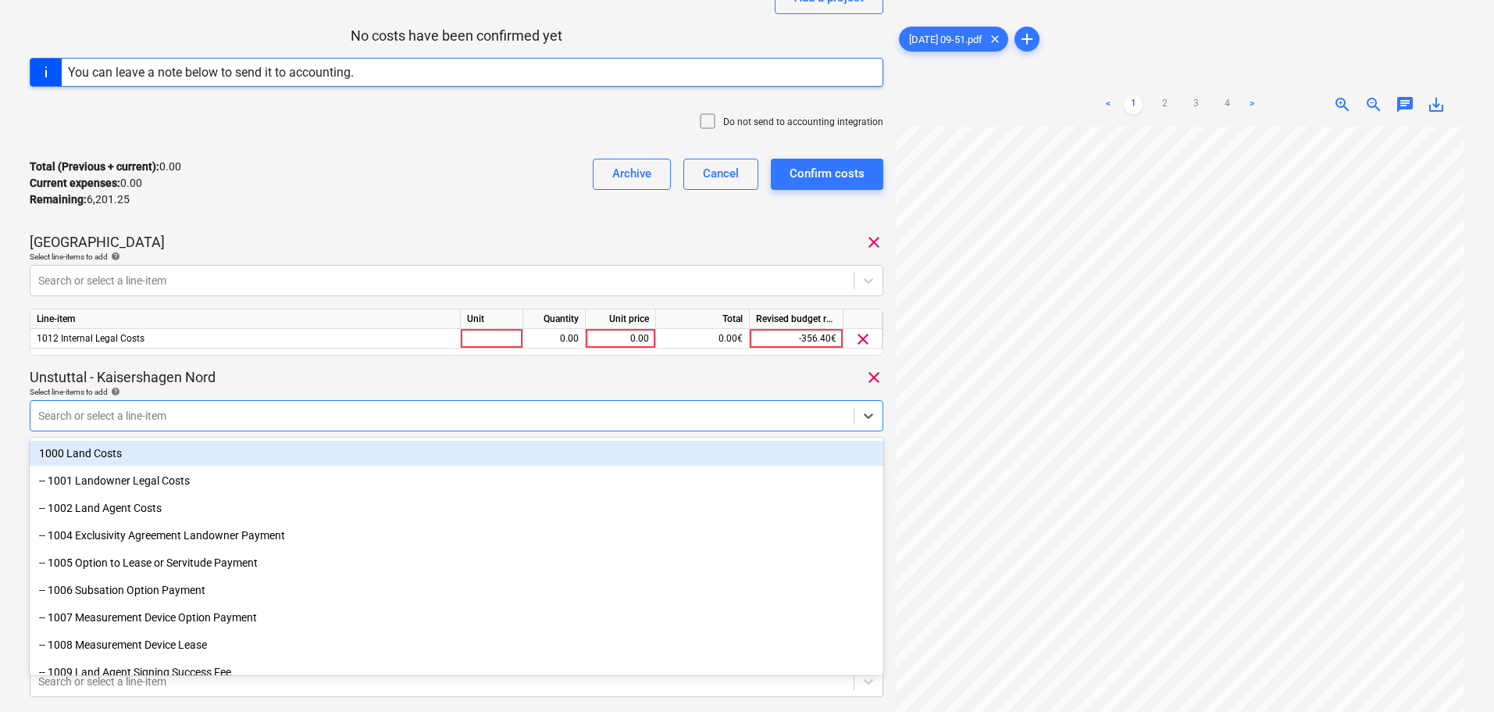
click at [277, 415] on div at bounding box center [442, 416] width 808 height 16
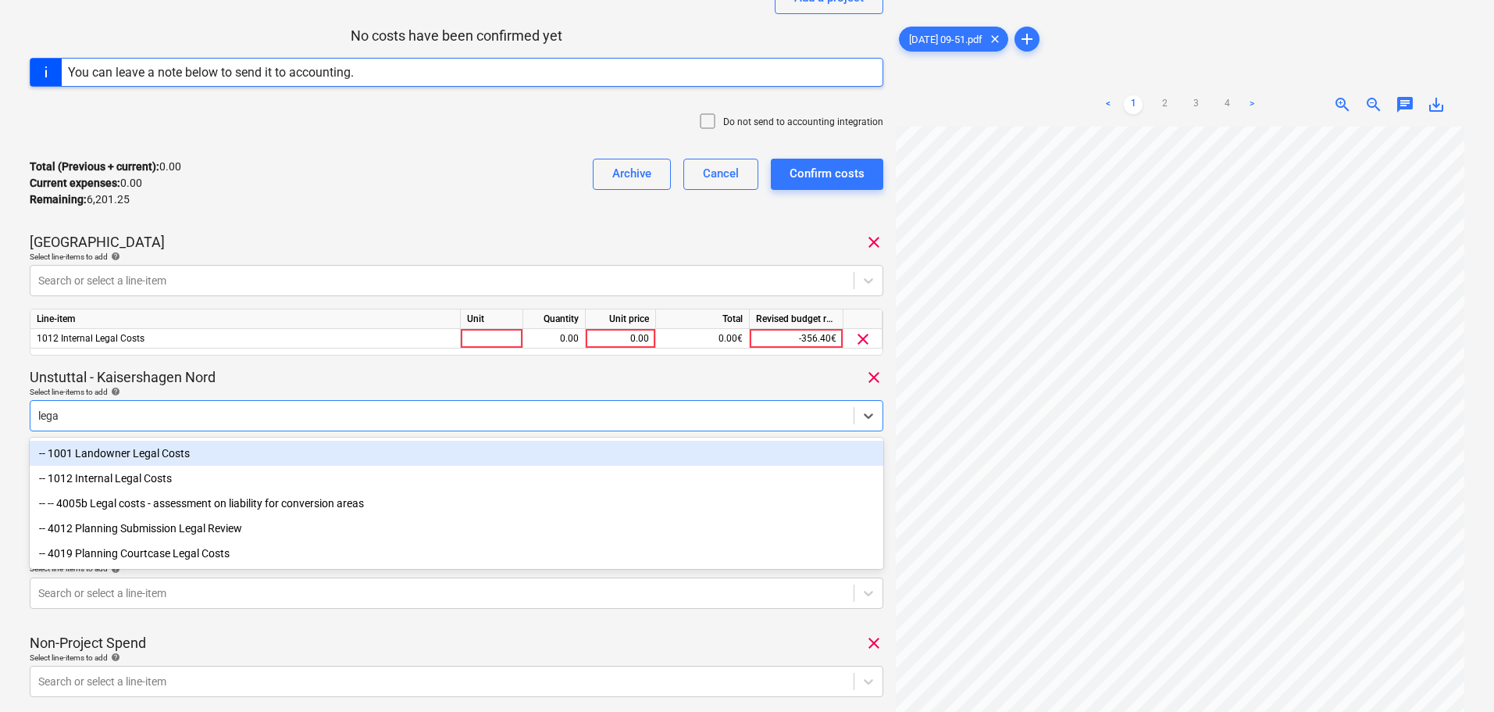
type input "legal"
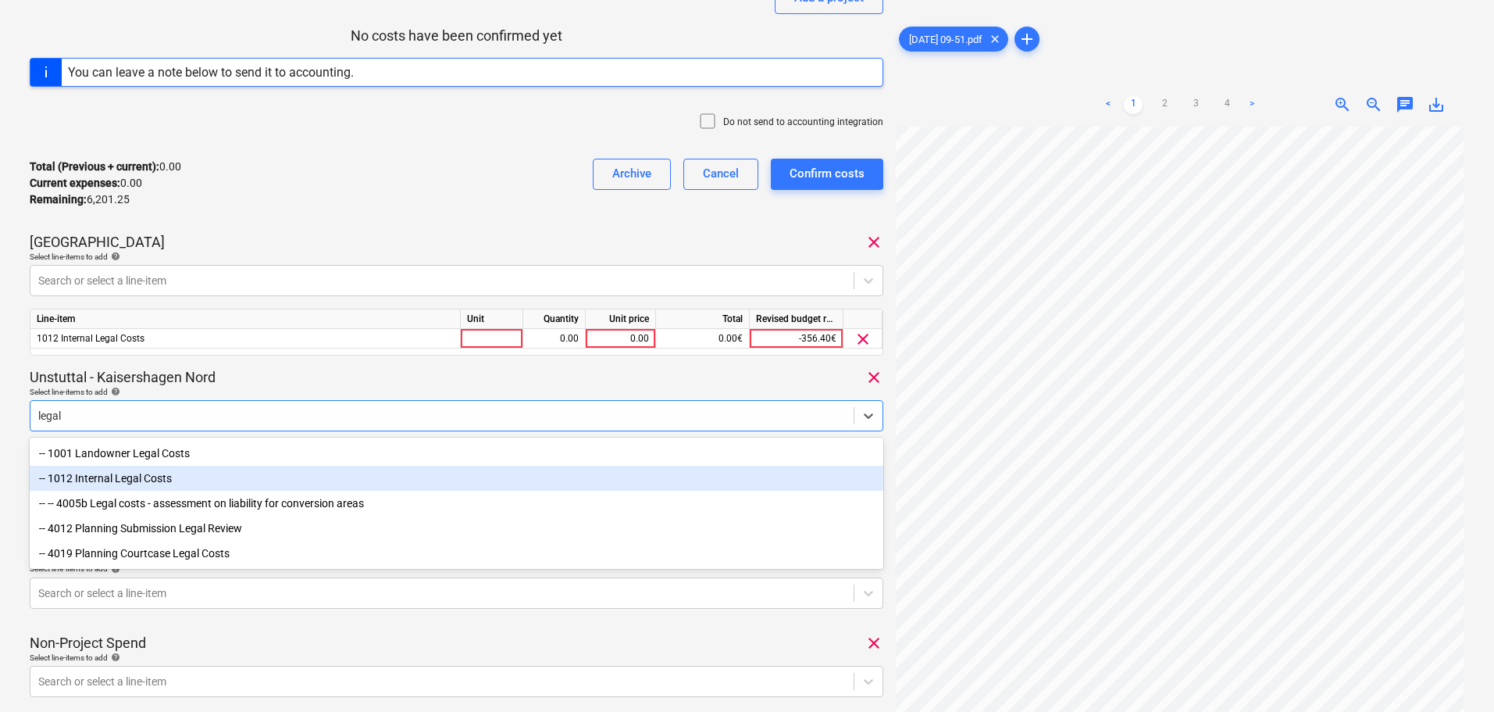
click at [185, 474] on div "-- 1012 Internal Legal Costs" at bounding box center [457, 478] width 854 height 25
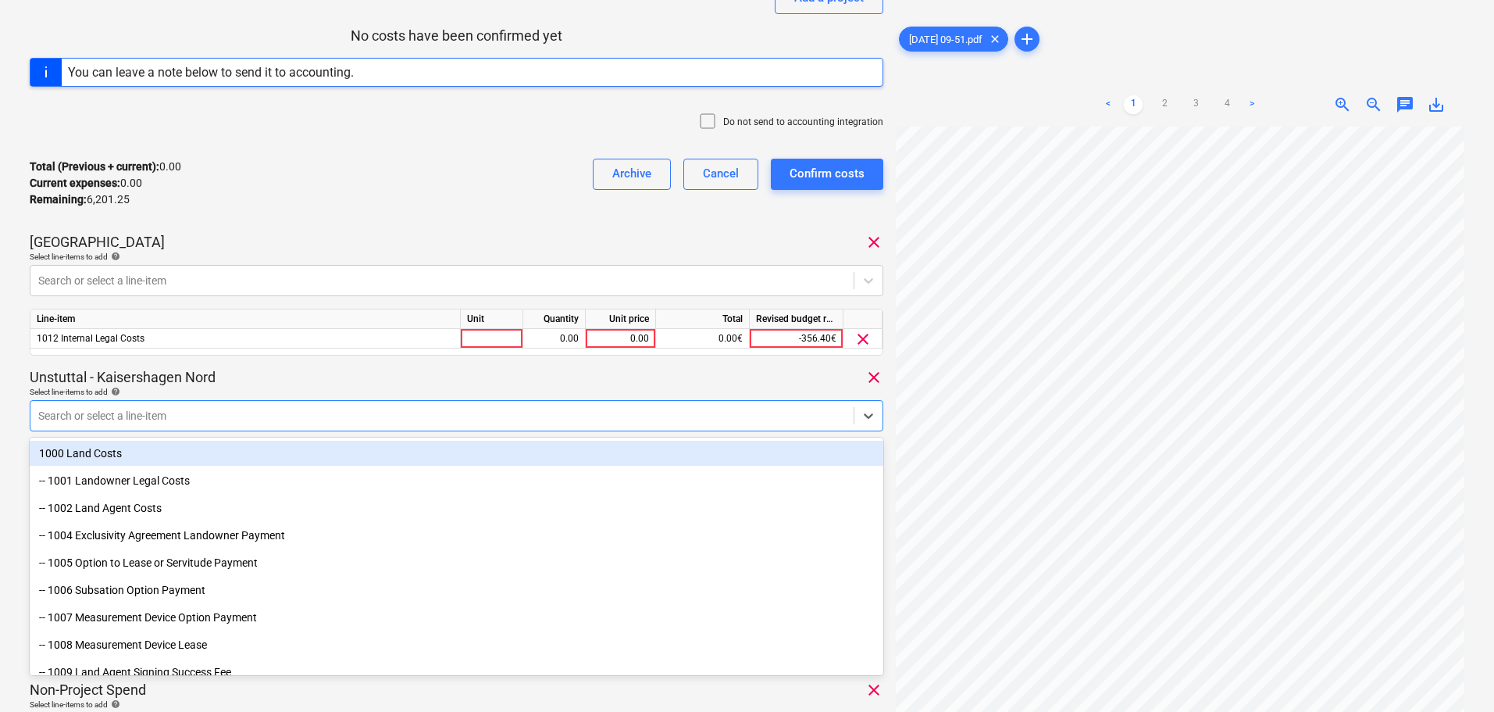
click at [269, 390] on div "Select line-items to add help" at bounding box center [457, 392] width 854 height 10
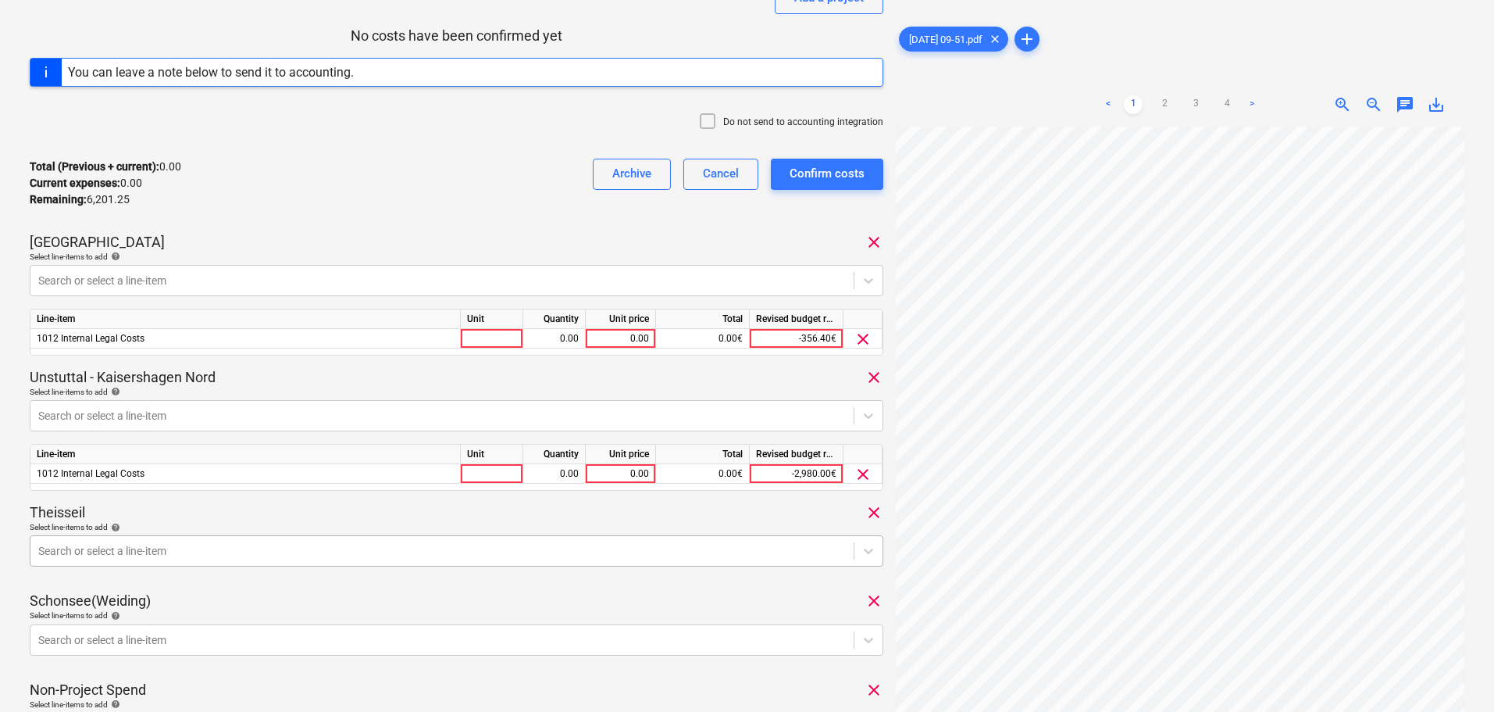
scroll to position [339, 0]
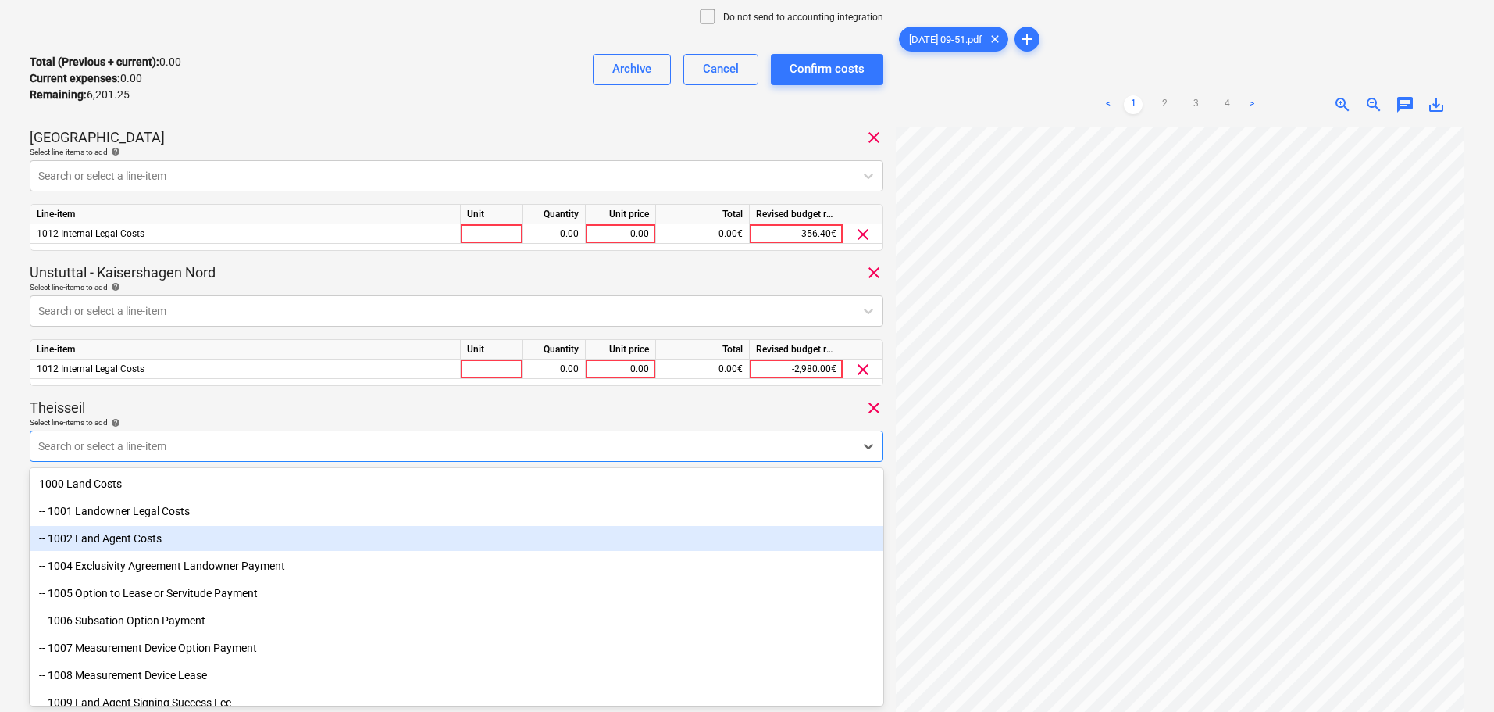
click at [187, 373] on body "Sales Projects Contacts Company Consolidated Invoices 1 Inbox 2 format_size key…" at bounding box center [747, 17] width 1494 height 712
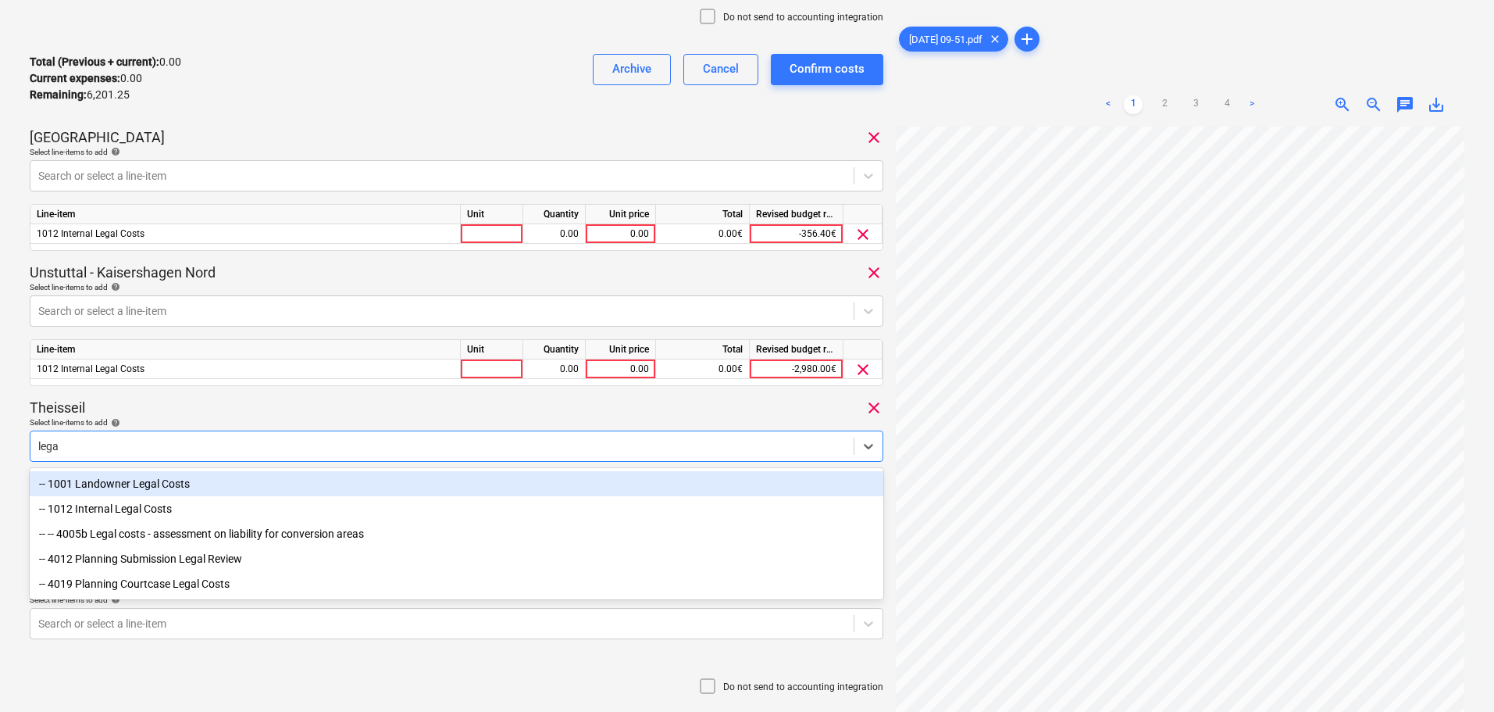
type input "legal"
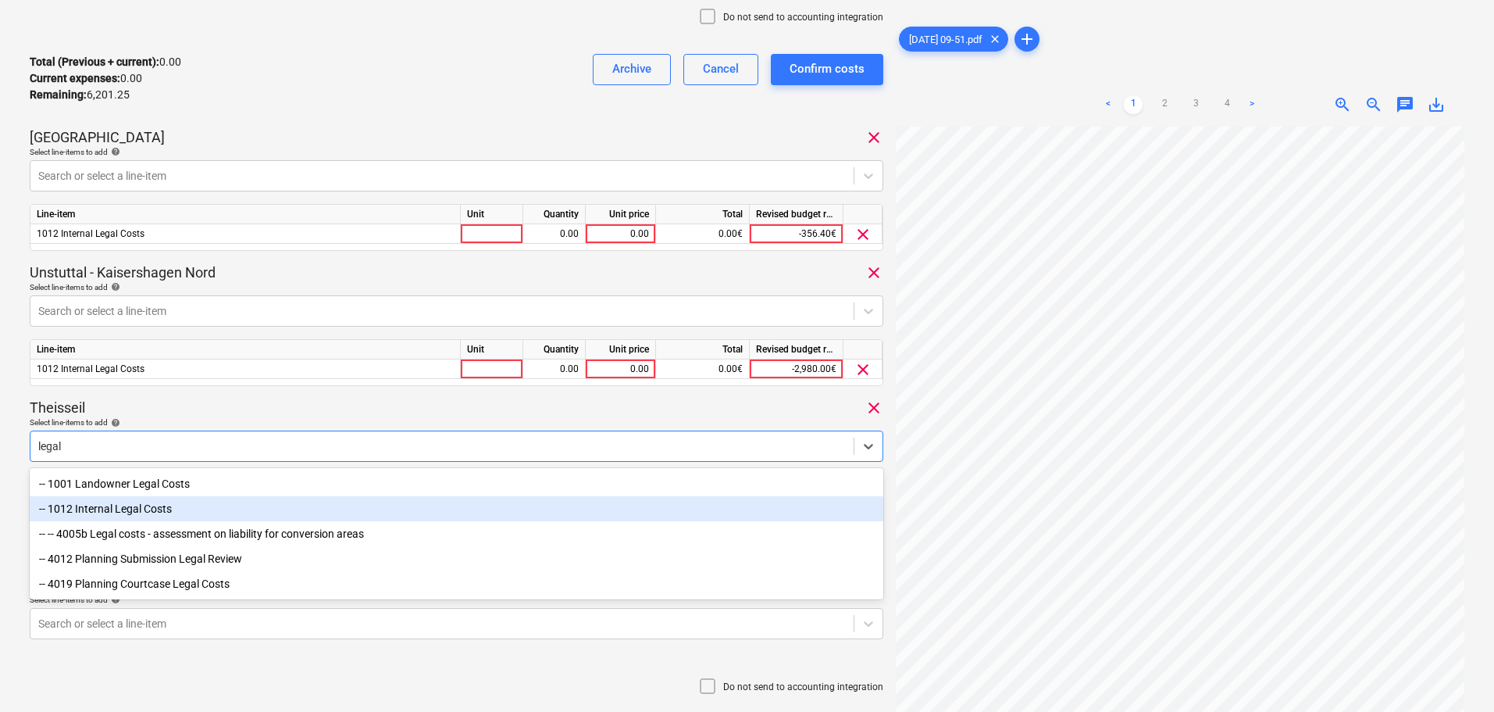
click at [140, 508] on div "-- 1012 Internal Legal Costs" at bounding box center [457, 508] width 854 height 25
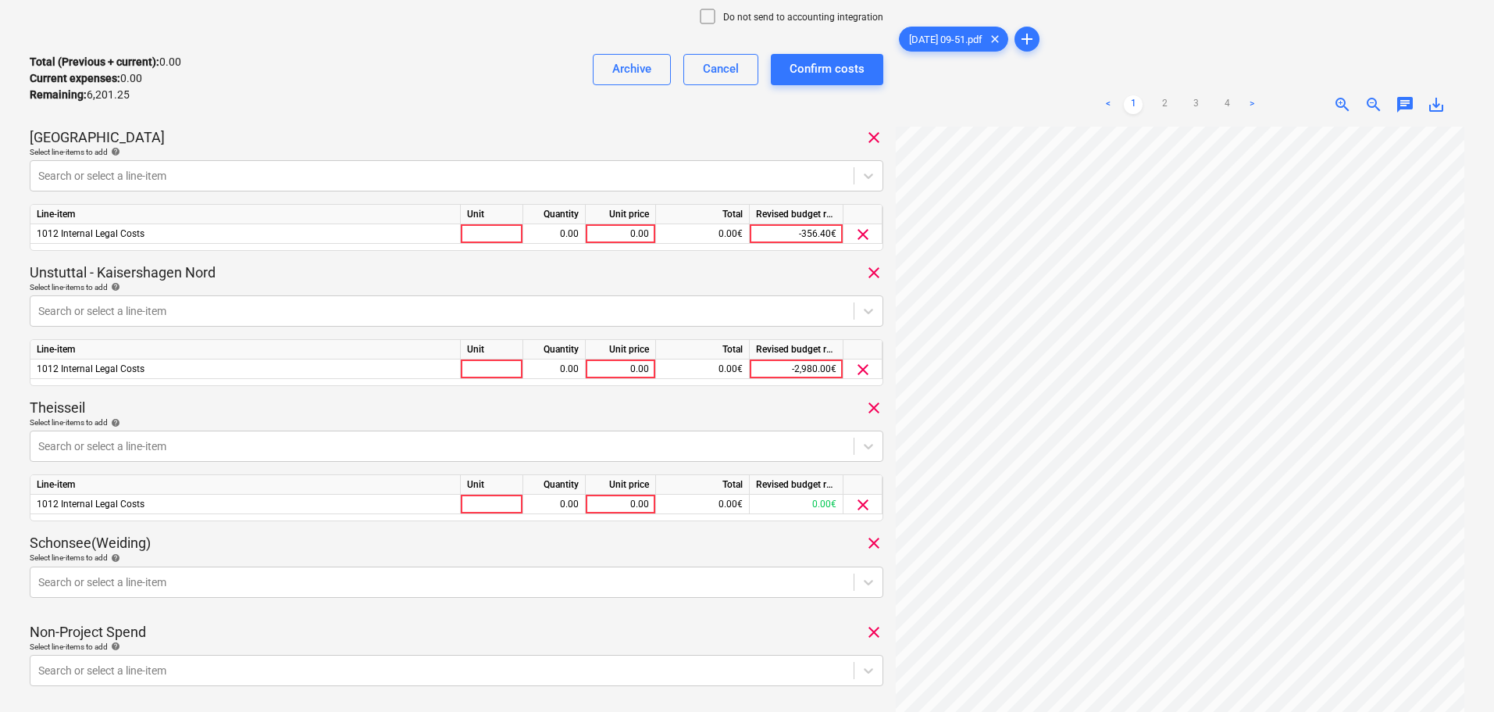
click at [230, 406] on div "Theisseil clear" at bounding box center [457, 407] width 854 height 19
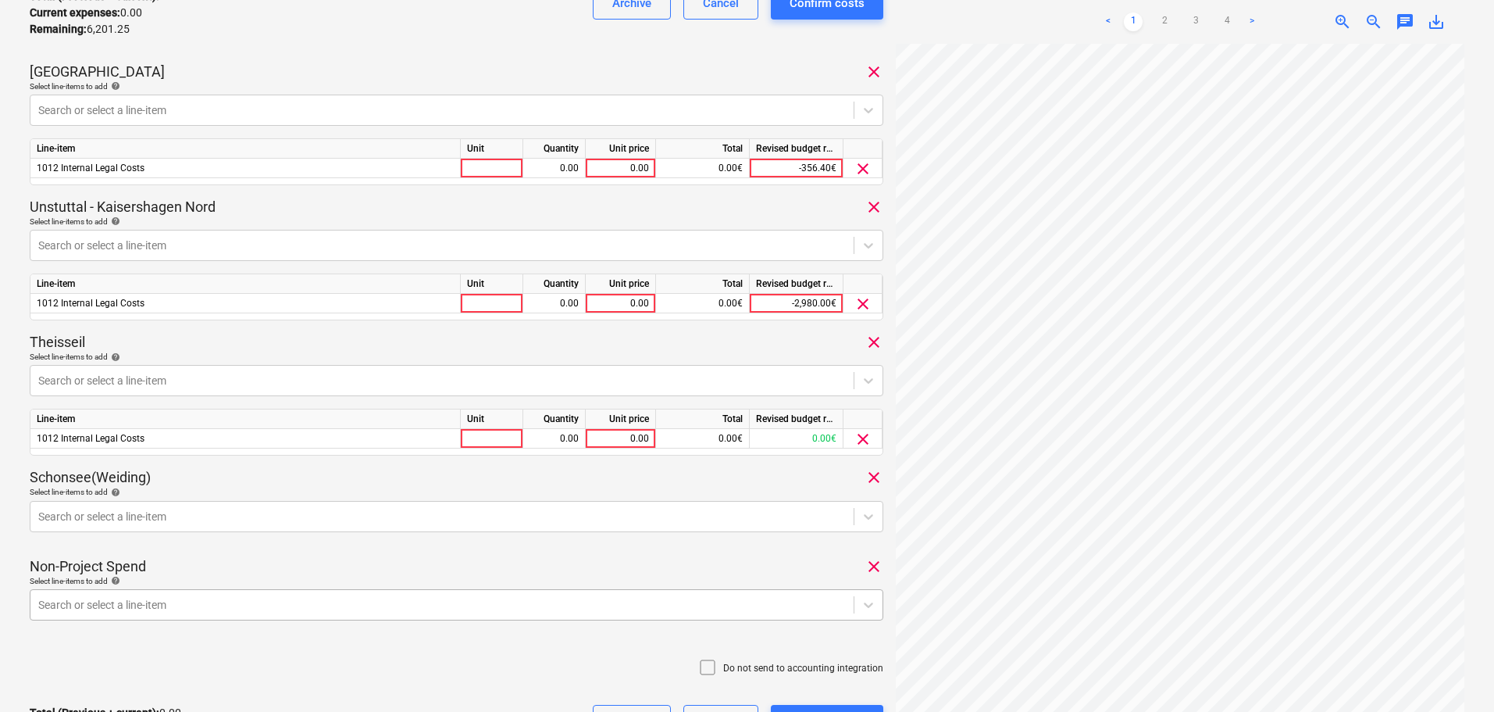
scroll to position [495, 0]
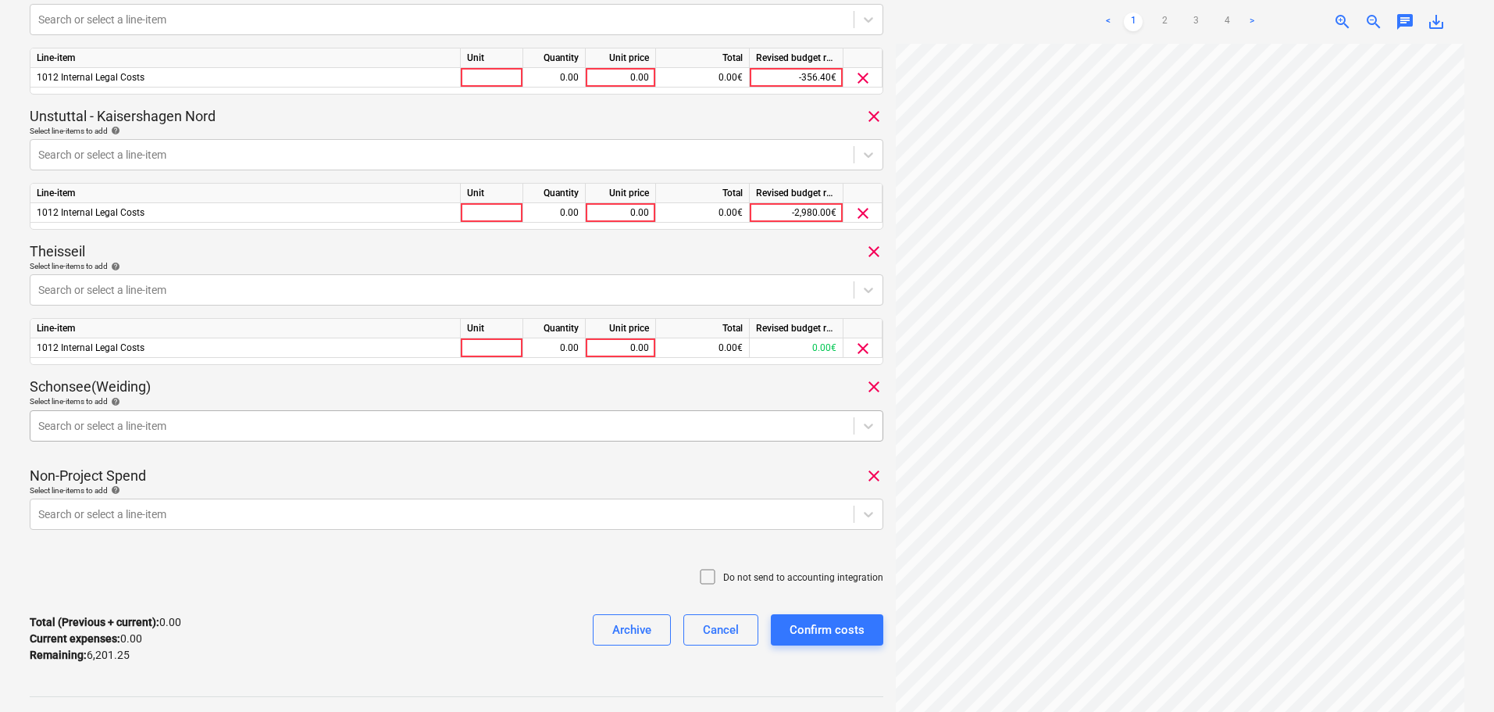
click at [201, 434] on div at bounding box center [442, 426] width 808 height 16
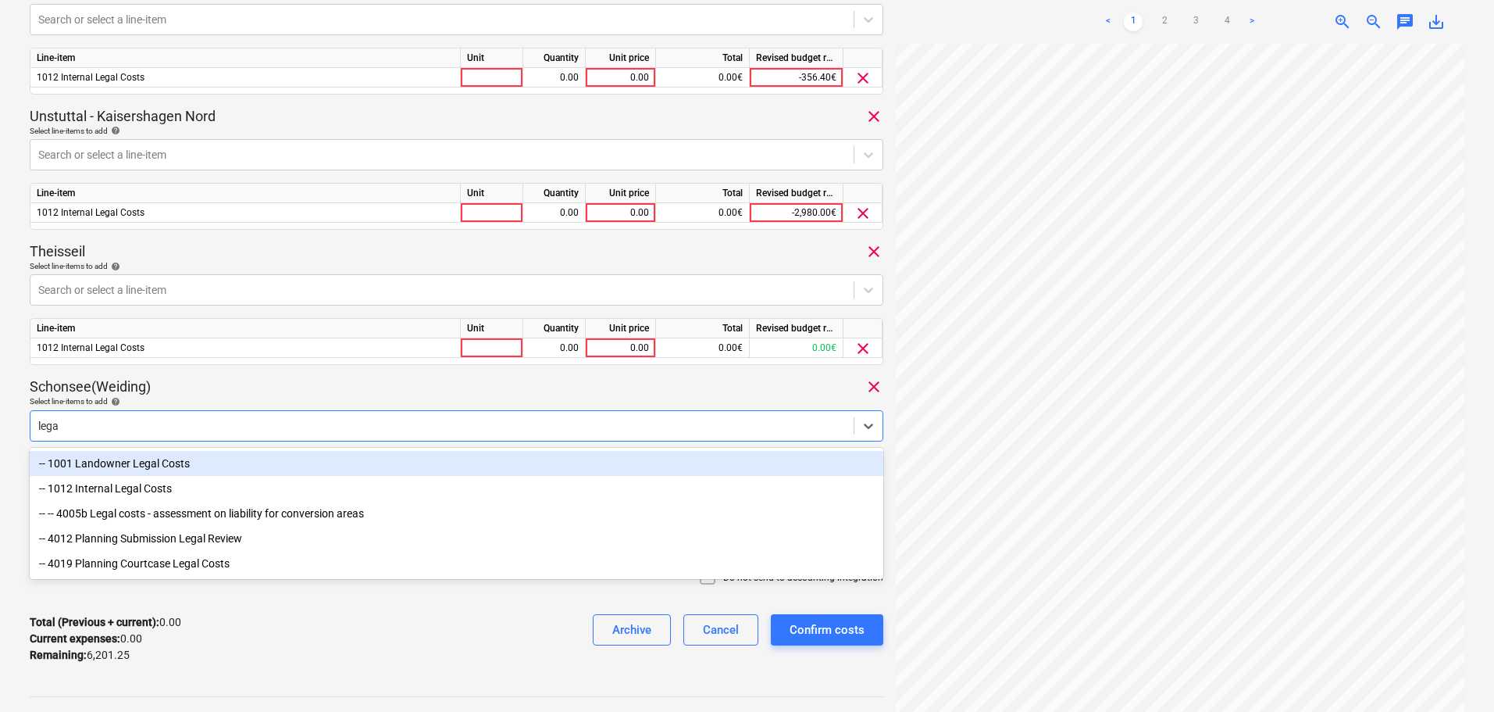
type input "legal"
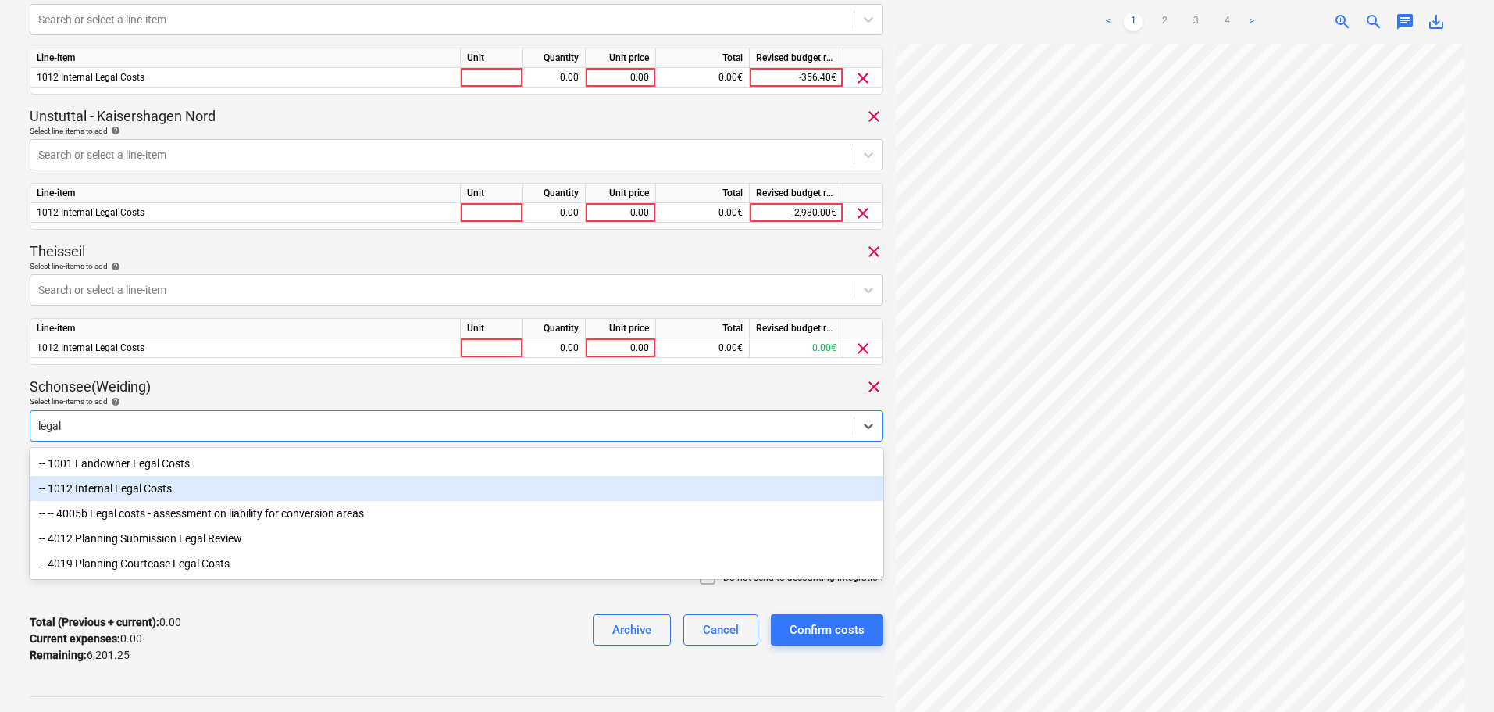
click at [198, 486] on div "-- 1012 Internal Legal Costs" at bounding box center [457, 488] width 854 height 25
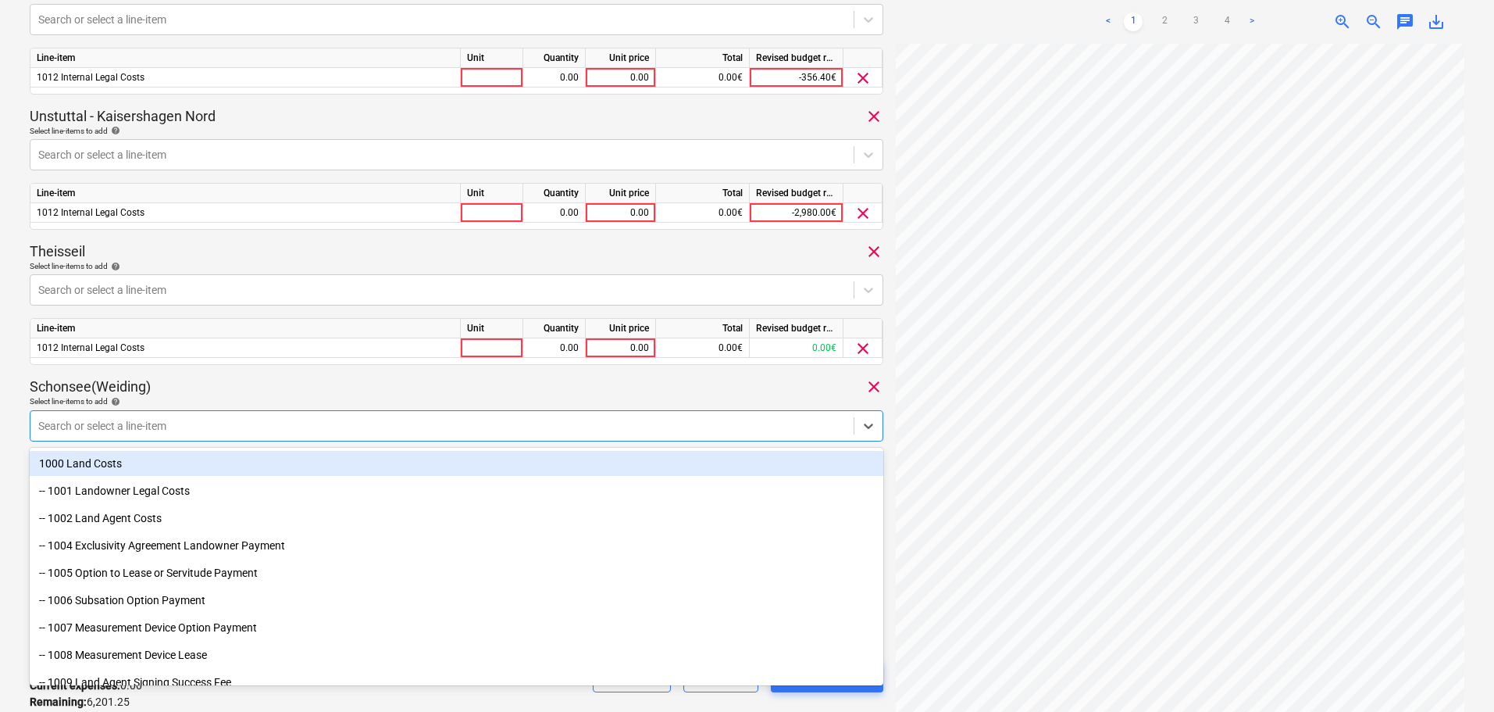
click at [270, 376] on div "2025001240 Consolidated invoice total amount 6,201.25 Subcontractor Tettau Part…" at bounding box center [457, 142] width 854 height 1159
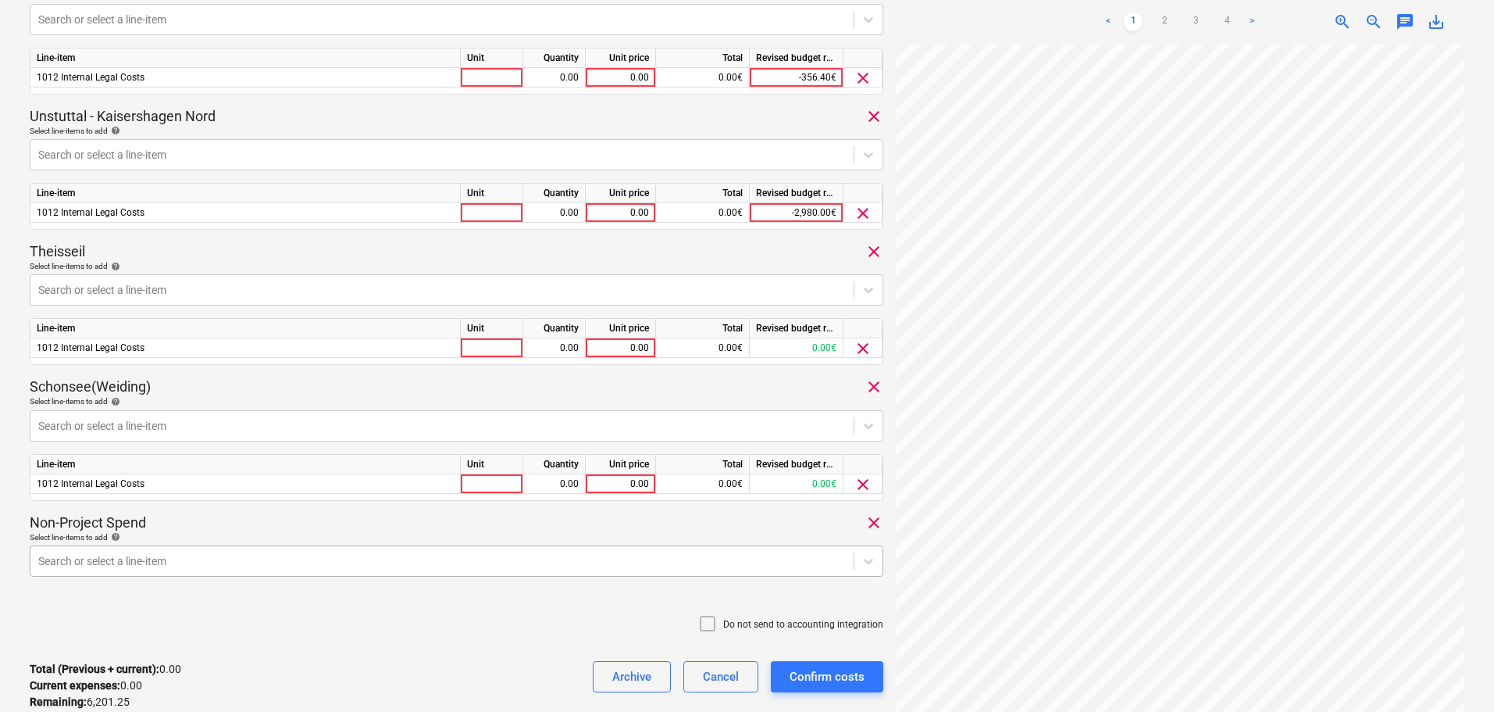
scroll to position [610, 0]
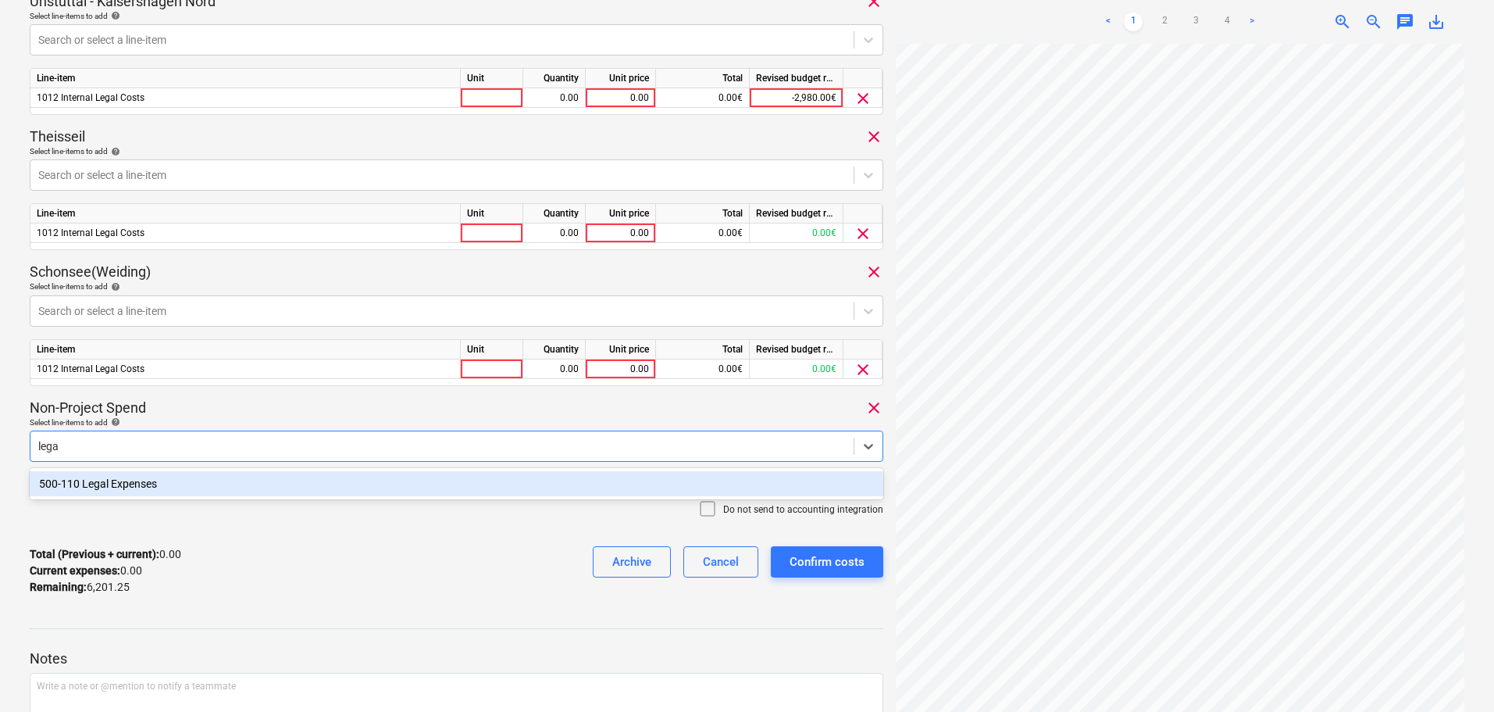
type input "legal"
click at [195, 484] on div "500-110 Legal Expenses" at bounding box center [457, 483] width 854 height 25
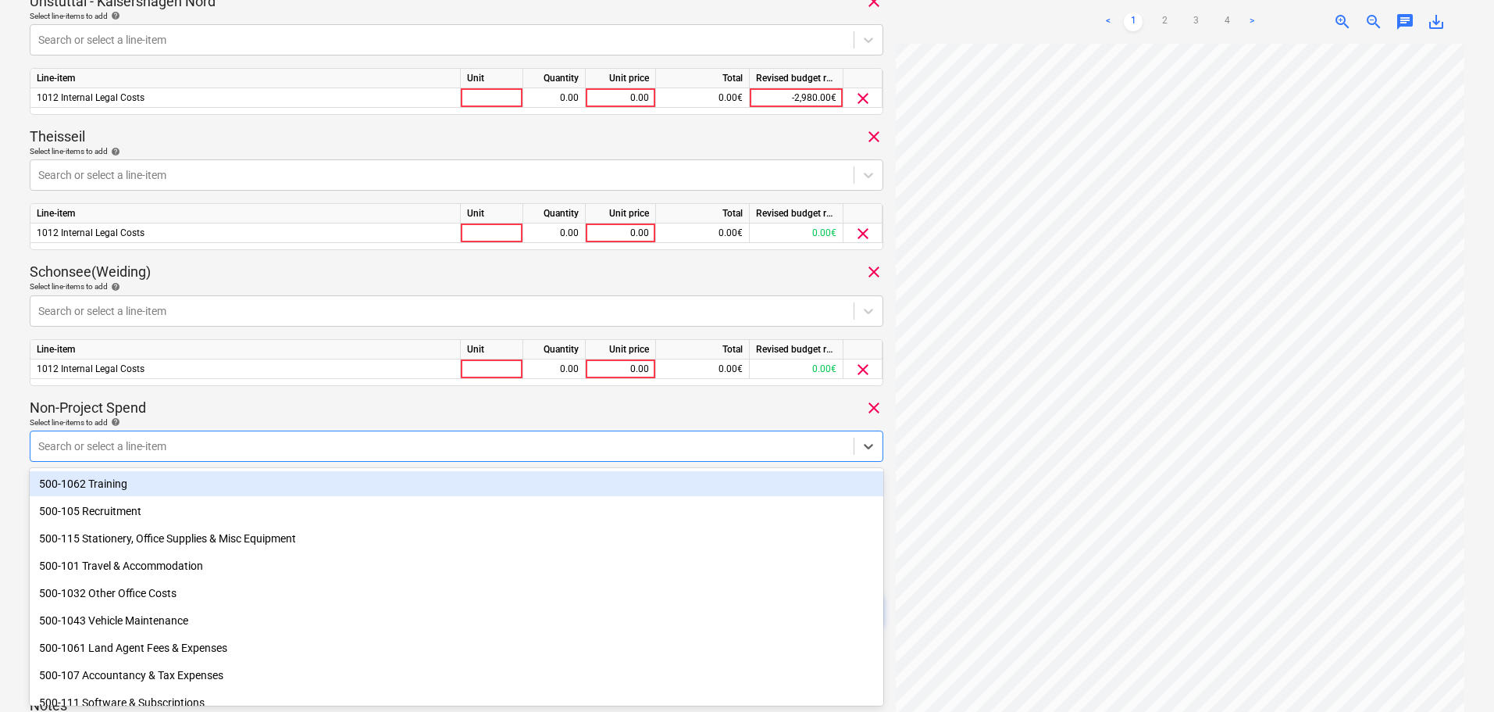
click at [247, 405] on div "Non-Project Spend clear" at bounding box center [457, 407] width 854 height 19
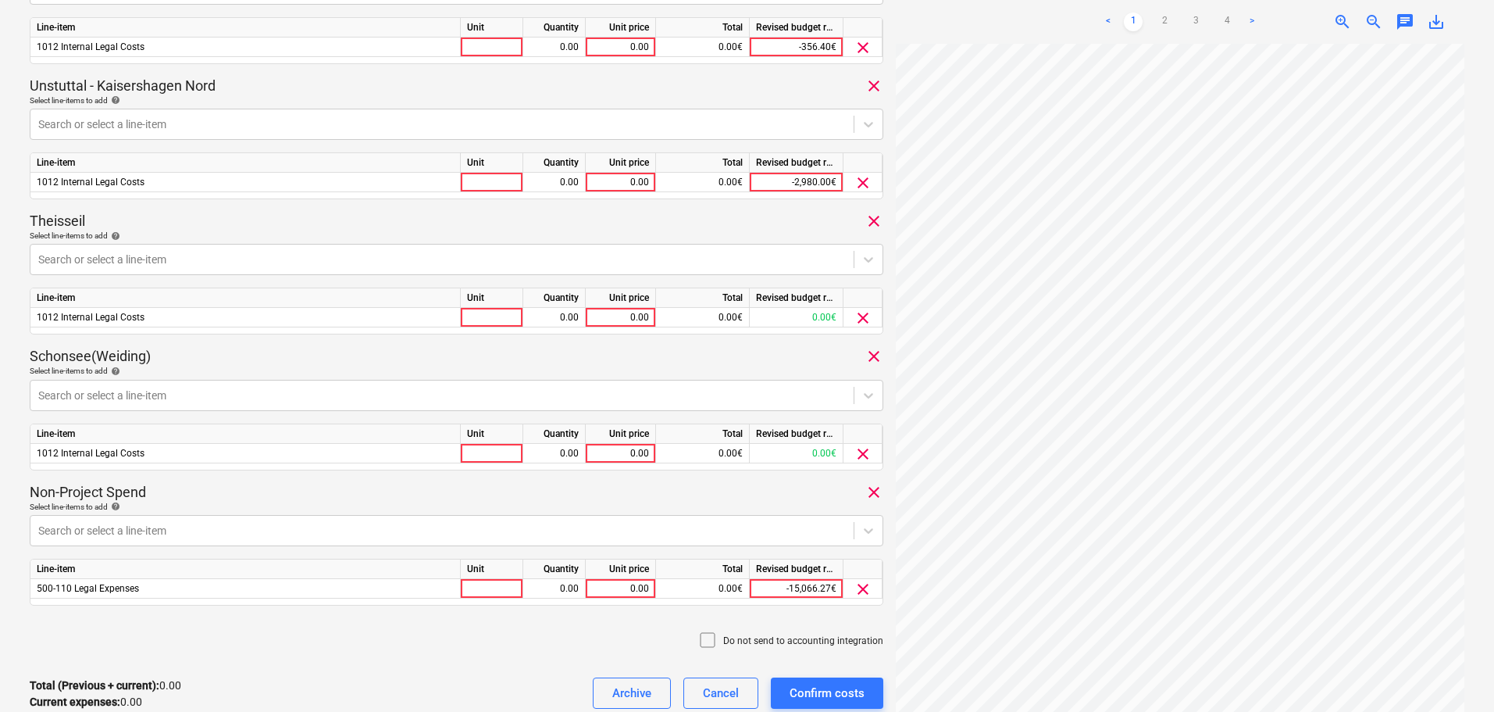
scroll to position [376, 0]
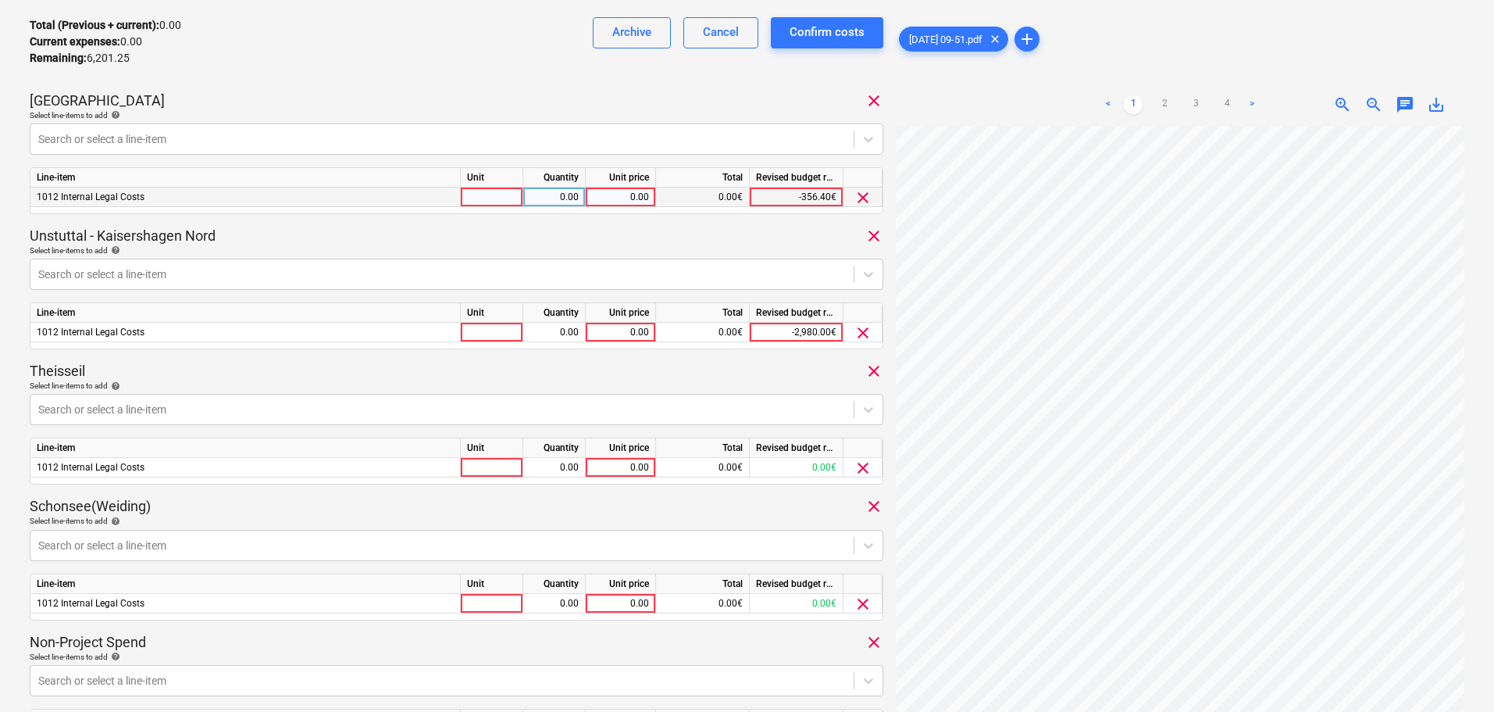
click at [635, 193] on div "0.00" at bounding box center [620, 197] width 57 height 20
type input "1880"
click at [626, 334] on div "0.00" at bounding box center [620, 333] width 57 height 20
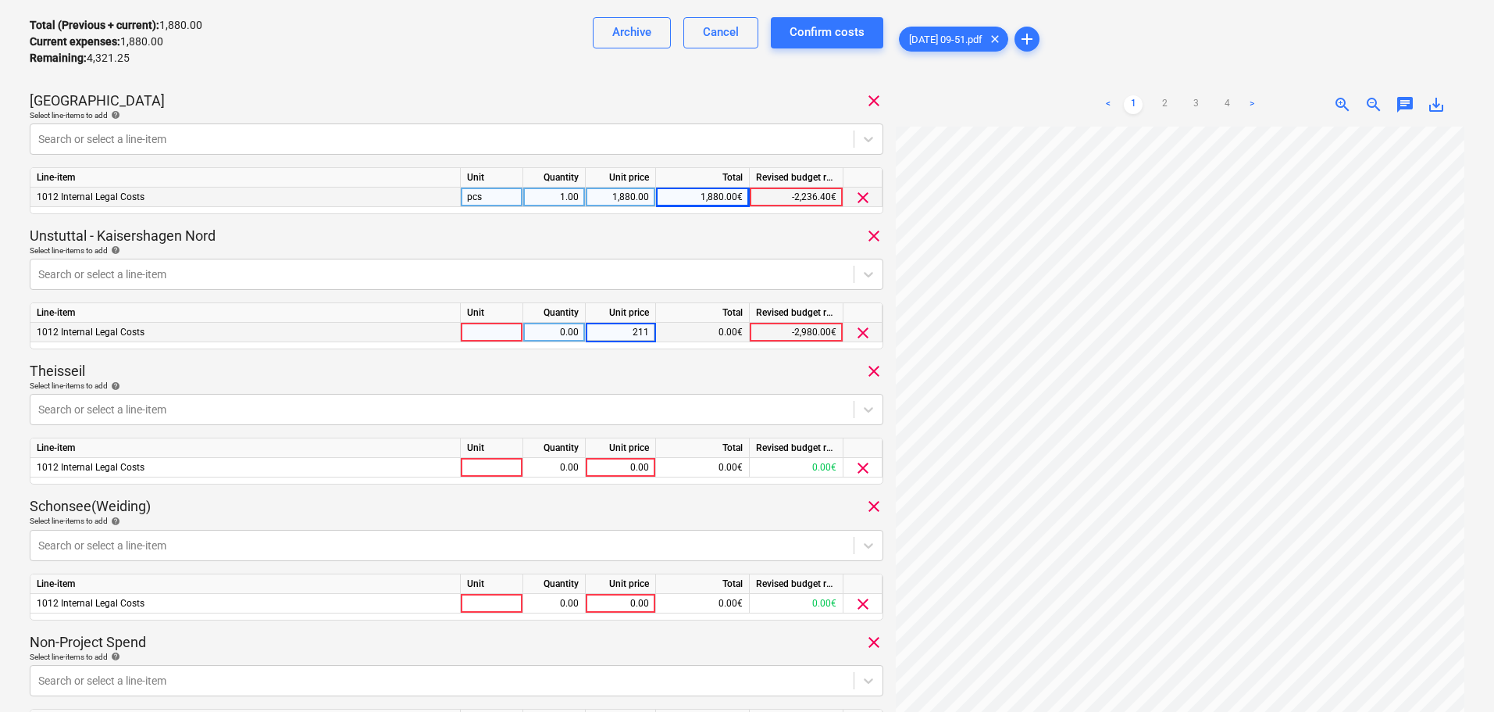
type input "2112"
click at [625, 462] on div "0.00" at bounding box center [620, 468] width 57 height 20
type input "32"
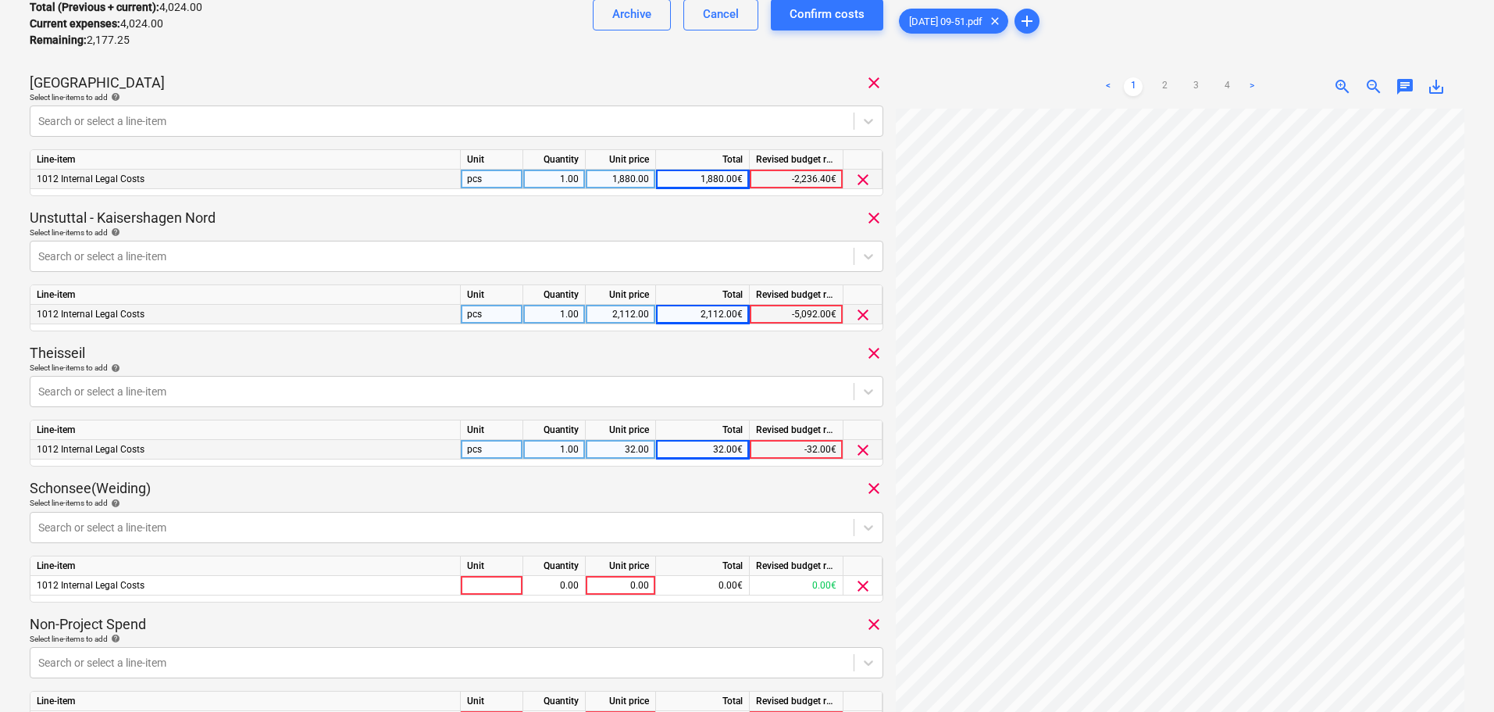
scroll to position [454, 0]
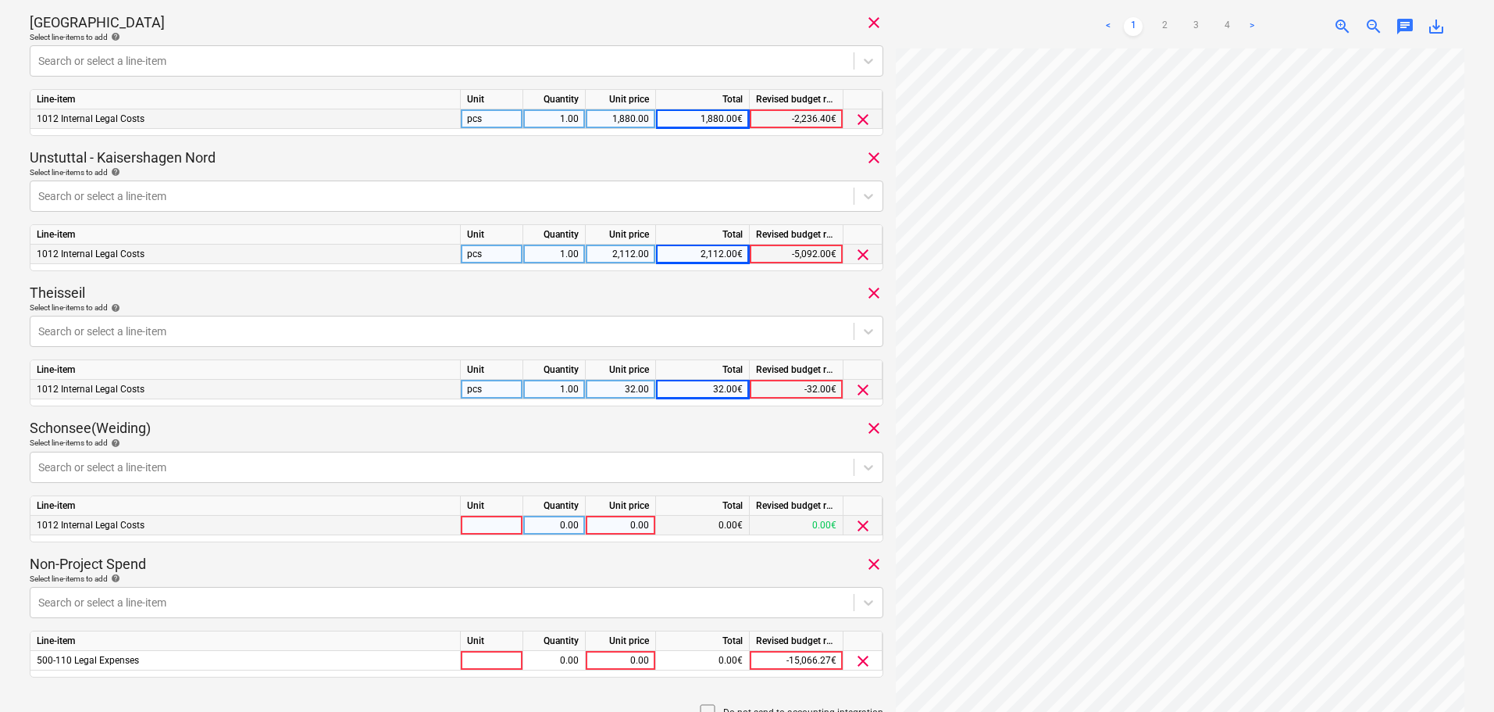
click at [620, 523] on div "0.00" at bounding box center [620, 526] width 57 height 20
type input "288"
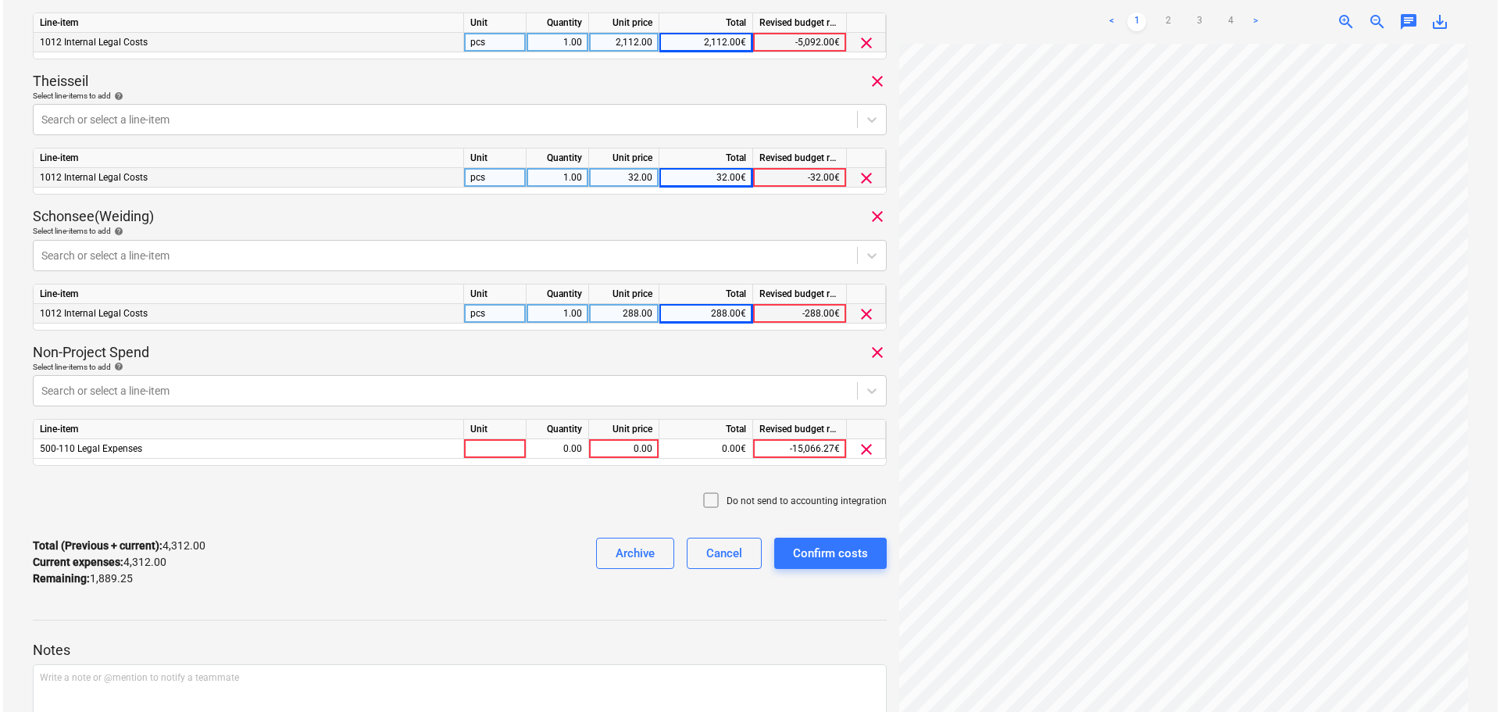
scroll to position [688, 0]
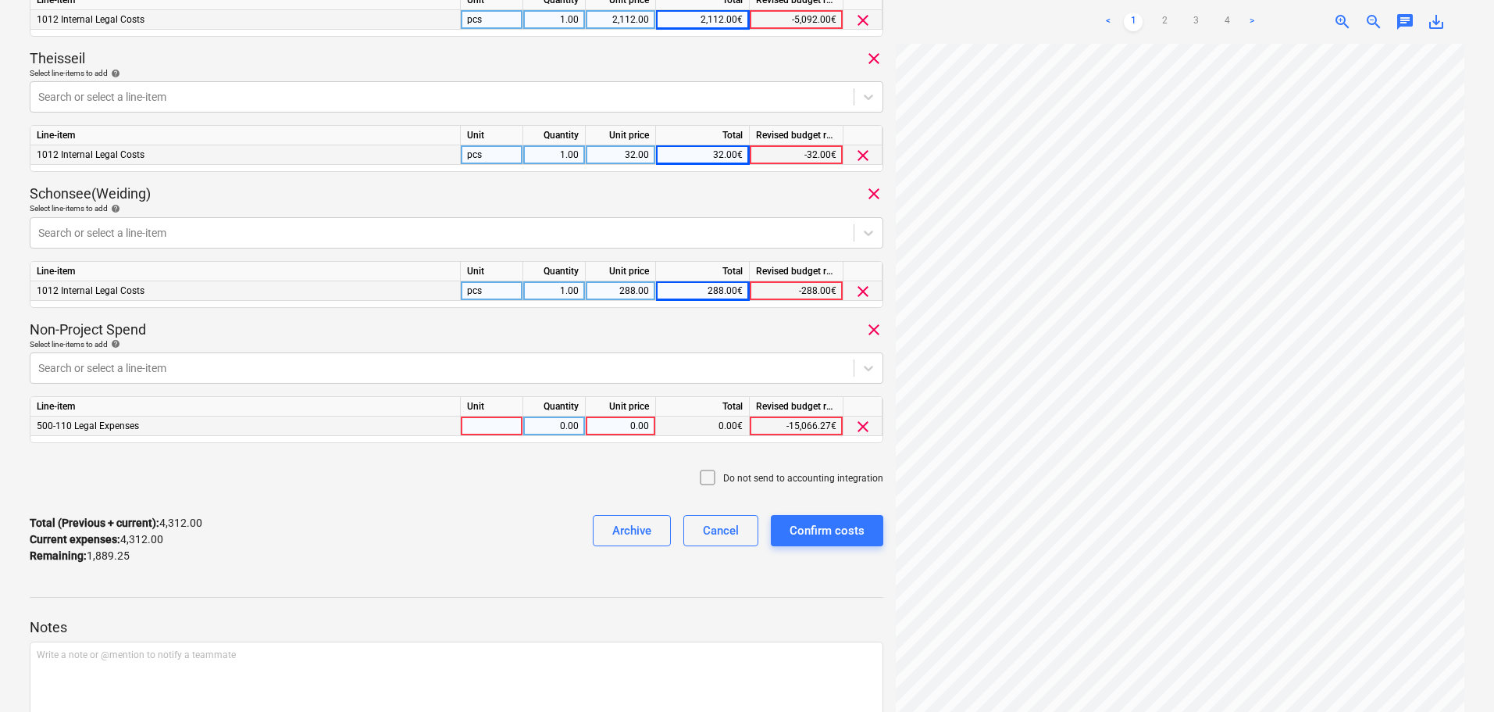
click at [631, 425] on div "0.00" at bounding box center [620, 426] width 57 height 20
type input "1889.25"
click at [827, 535] on div "Confirm costs" at bounding box center [827, 530] width 75 height 20
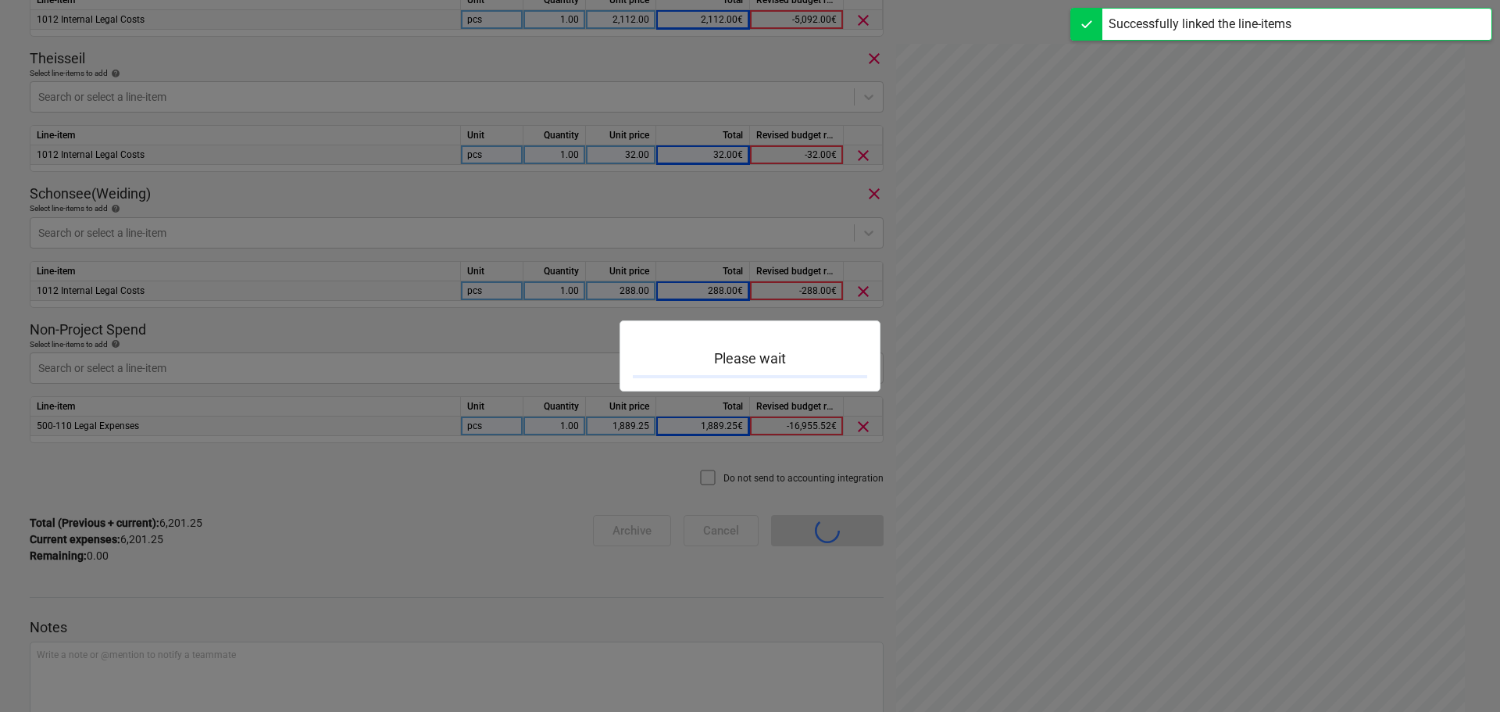
scroll to position [144, 0]
